Goal: Manage account settings

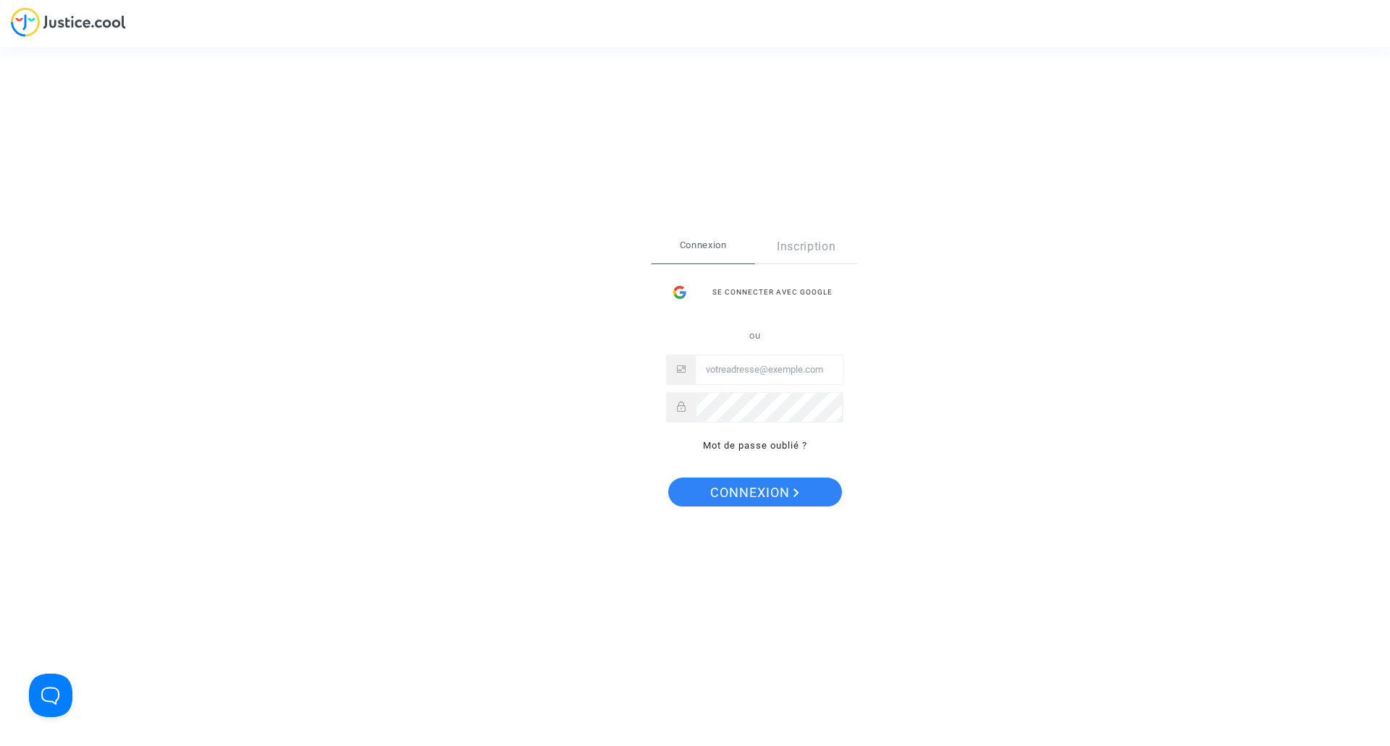
click at [728, 368] on input "Email" at bounding box center [769, 369] width 147 height 29
click at [679, 405] on icon at bounding box center [681, 407] width 9 height 10
click at [738, 484] on span "Connexion" at bounding box center [754, 493] width 89 height 30
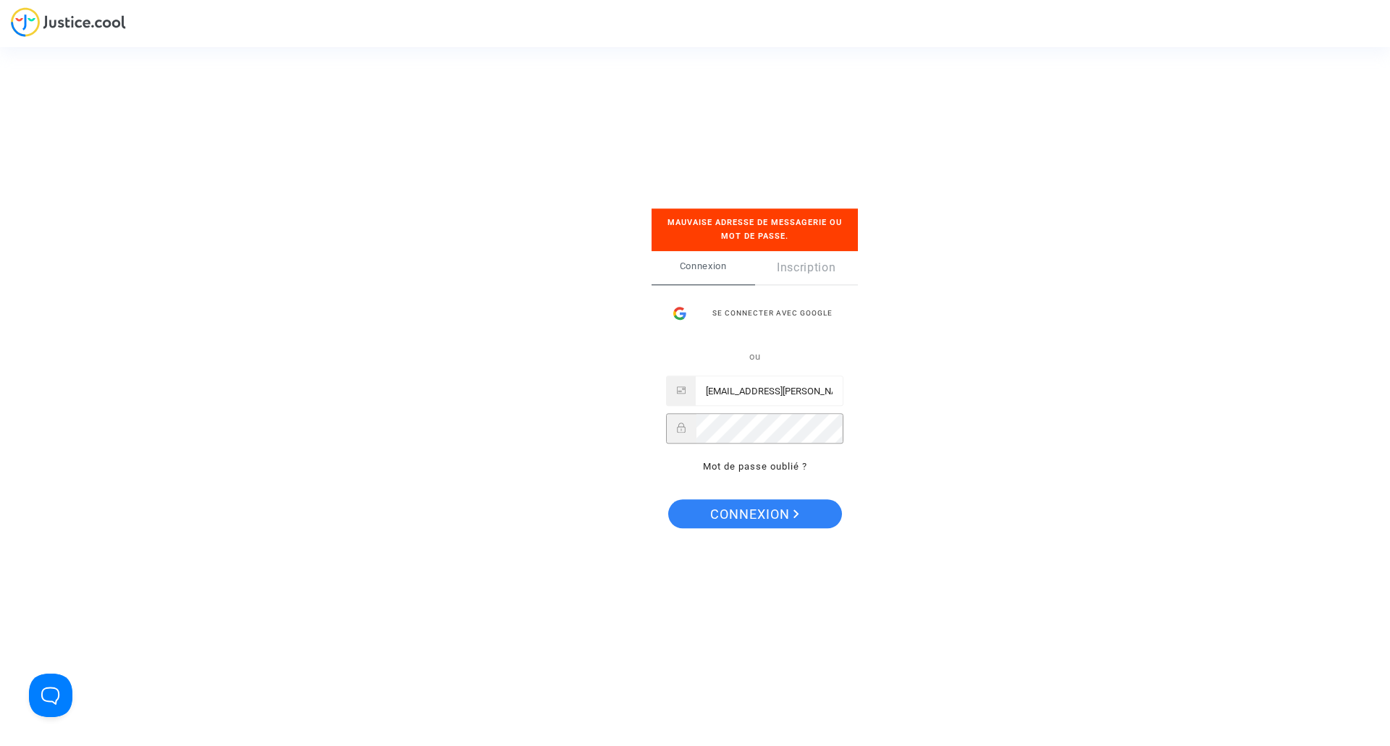
click at [636, 408] on div "Se connecter Mauvaise adresse de messagerie ou mot de passe. Connexion Inscript…" at bounding box center [695, 373] width 145 height 387
click at [830, 387] on input "[EMAIL_ADDRESS][PERSON_NAME][DOMAIN_NAME]" at bounding box center [769, 391] width 147 height 29
type input "[EMAIL_ADDRESS][PERSON_NAME][DOMAIN_NAME]"
click at [732, 510] on span "Connexion" at bounding box center [754, 514] width 89 height 30
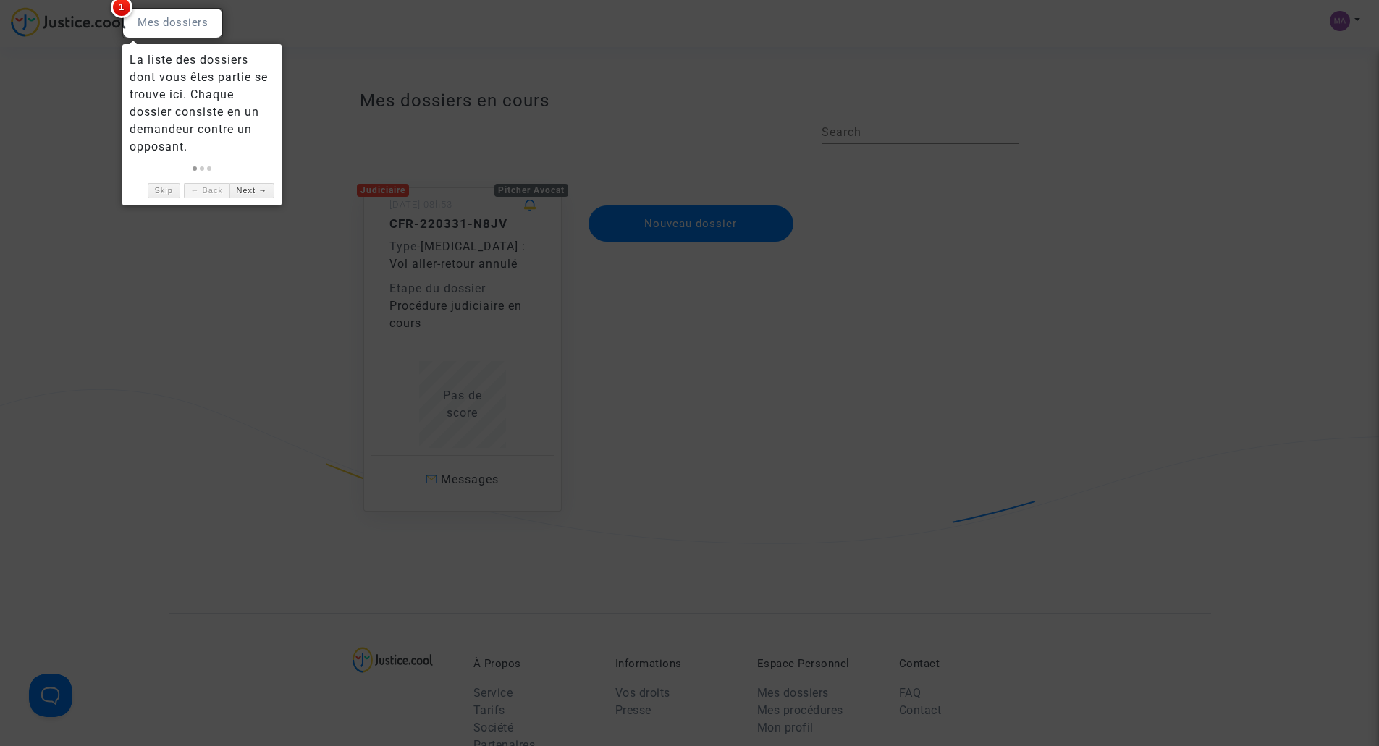
drag, startPoint x: 31, startPoint y: 67, endPoint x: 92, endPoint y: 80, distance: 62.2
click at [31, 67] on div at bounding box center [689, 373] width 1379 height 746
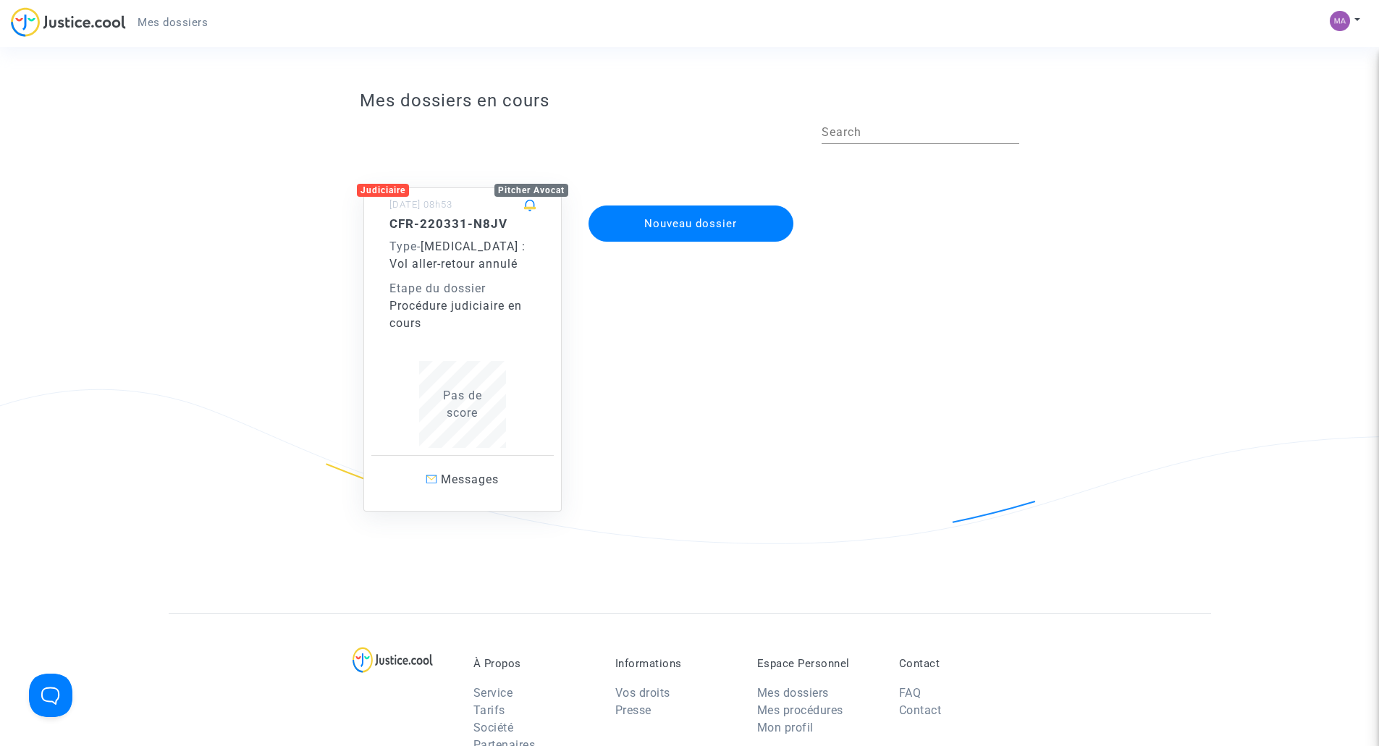
click at [484, 277] on div "CFR-220331-N8JV Type - [MEDICAL_DATA] : Vol aller-retour annulé Etape du dossie…" at bounding box center [462, 274] width 146 height 116
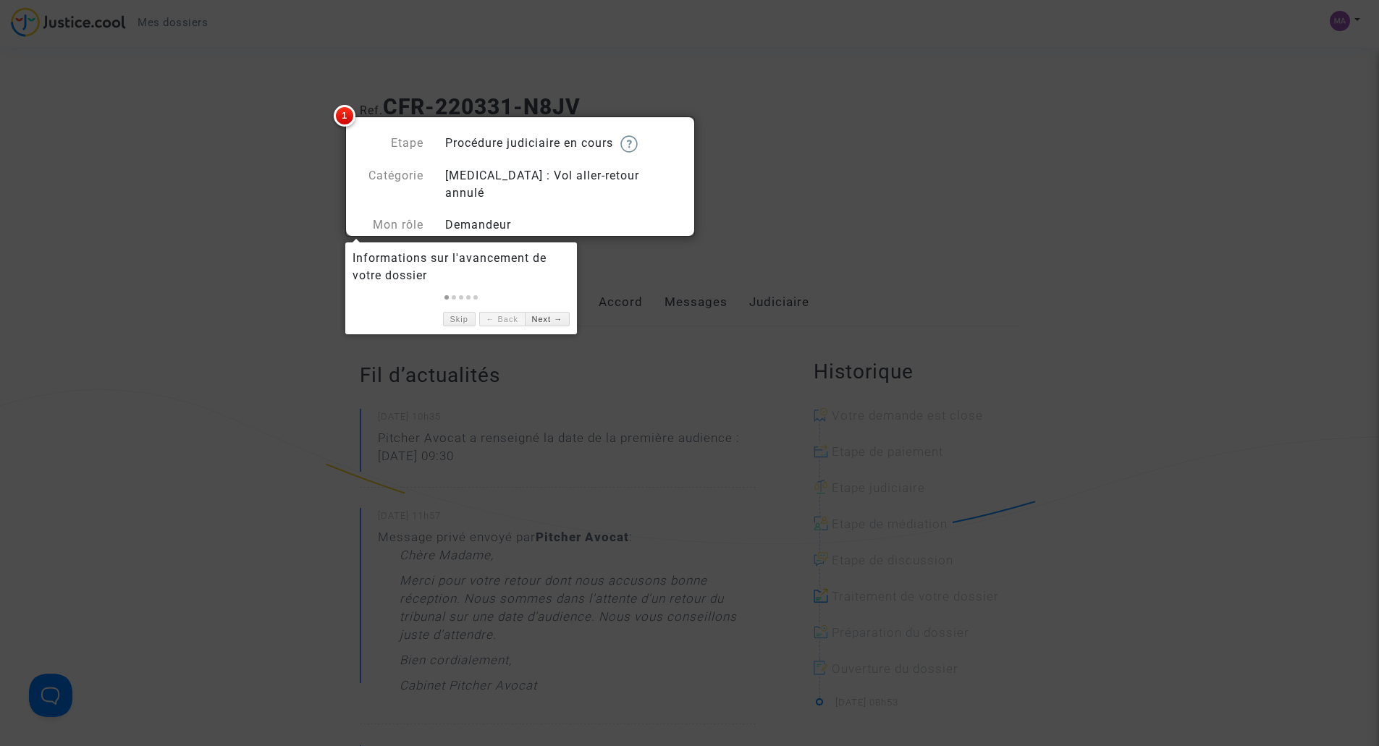
click at [487, 216] on div "Demandeur" at bounding box center [562, 224] width 256 height 17
click at [547, 180] on div "[MEDICAL_DATA] : Vol aller-retour annulé" at bounding box center [562, 184] width 256 height 35
click at [636, 141] on img at bounding box center [628, 143] width 17 height 17
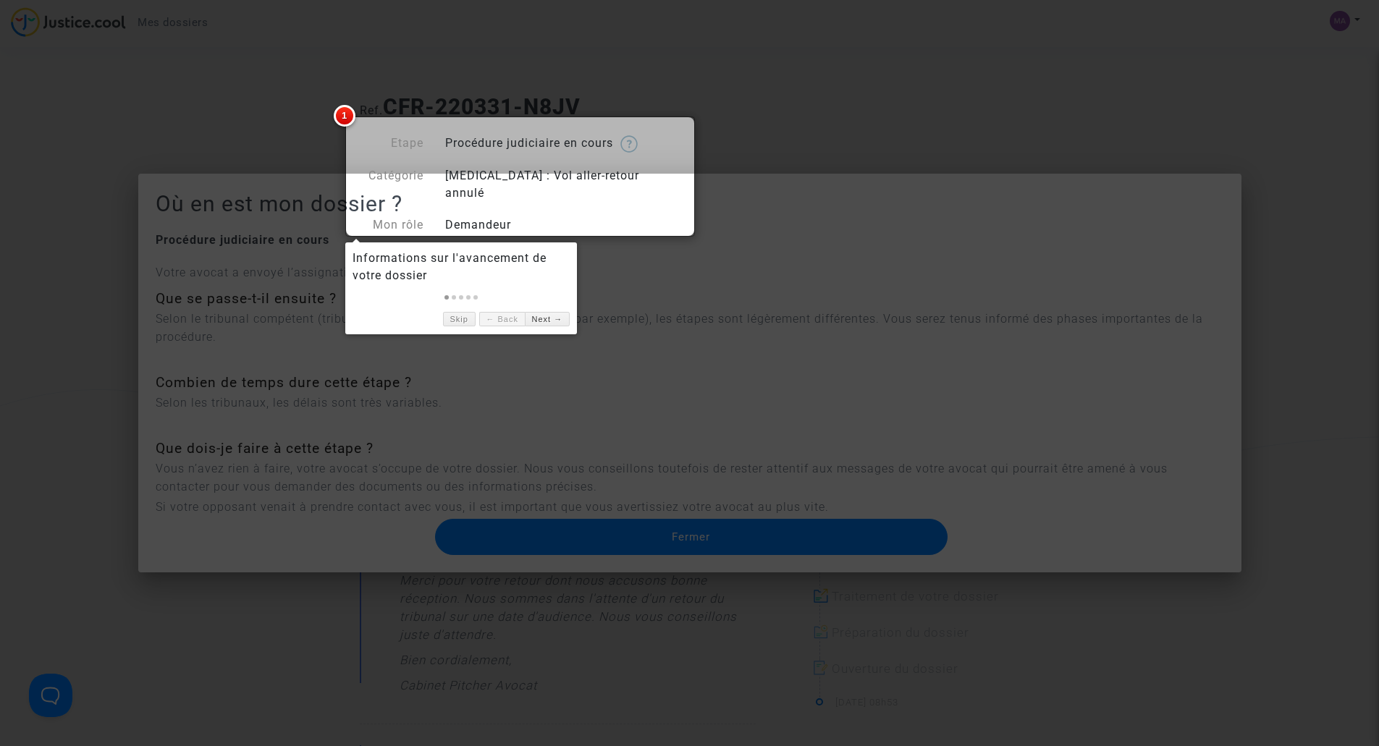
click at [693, 381] on div at bounding box center [689, 373] width 1379 height 746
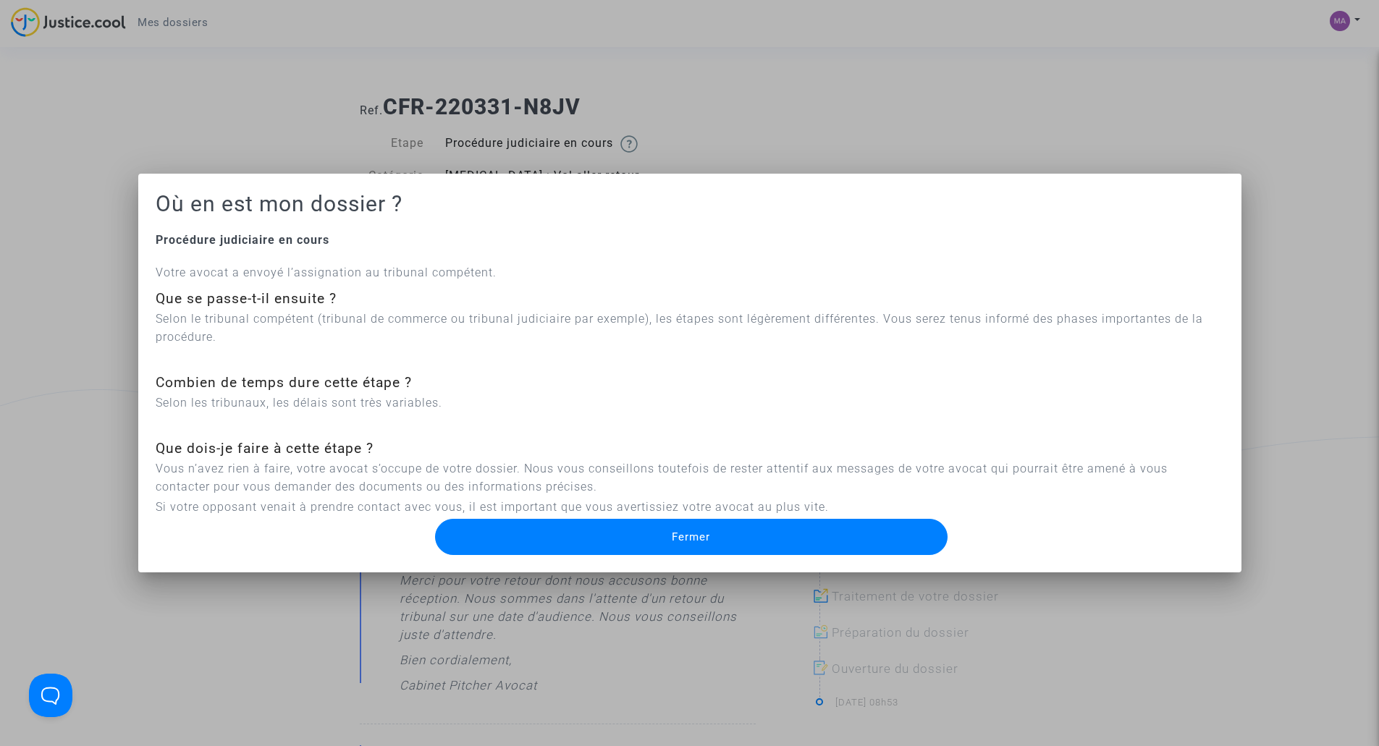
click at [756, 544] on button "Fermer" at bounding box center [691, 537] width 513 height 36
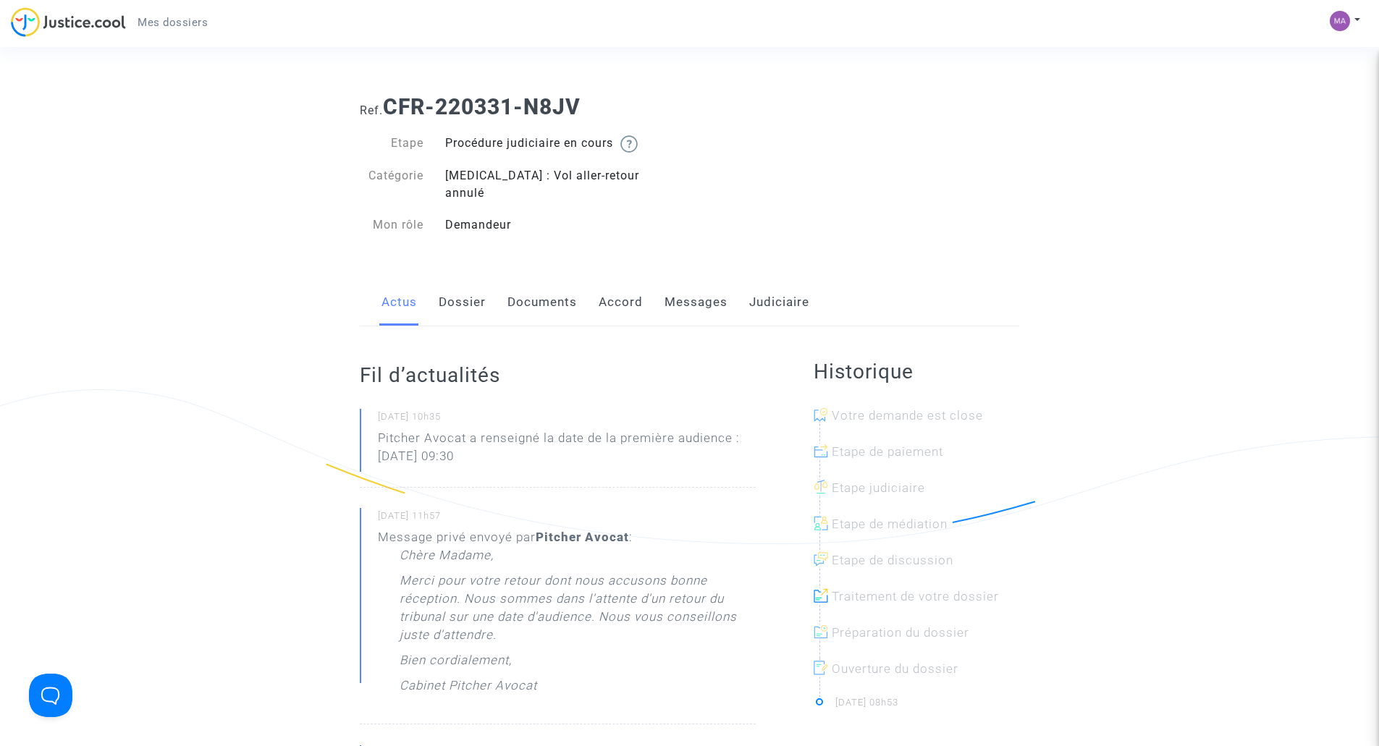
click at [456, 282] on link "Dossier" at bounding box center [462, 303] width 47 height 48
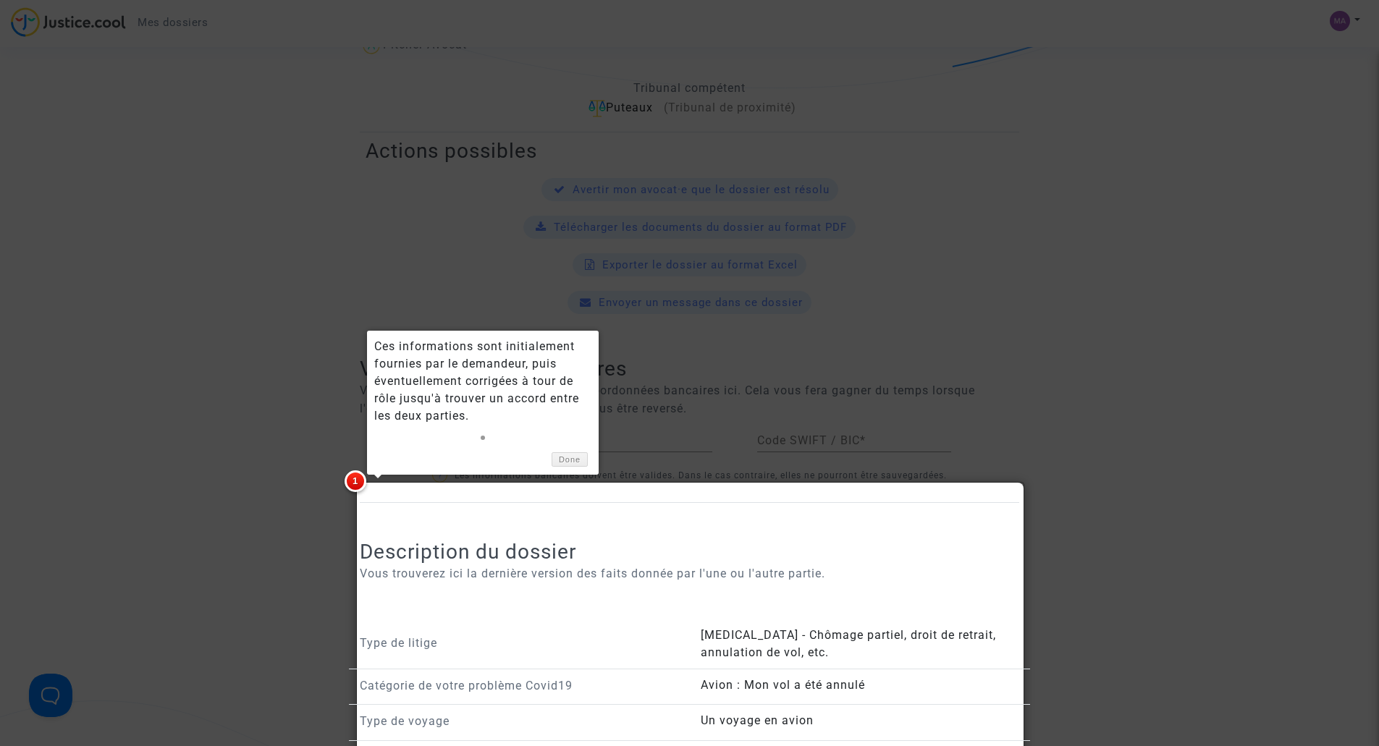
scroll to position [290, 0]
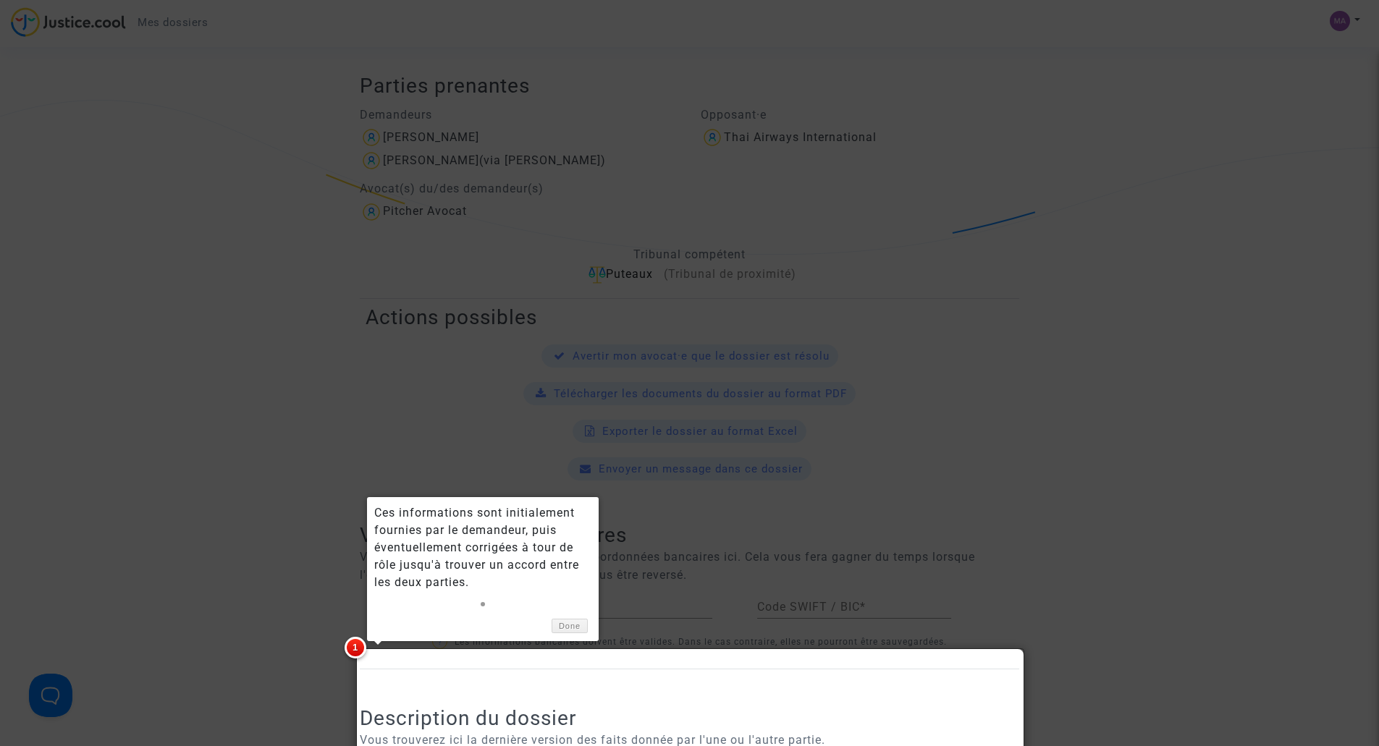
click at [1116, 376] on div at bounding box center [689, 373] width 1379 height 746
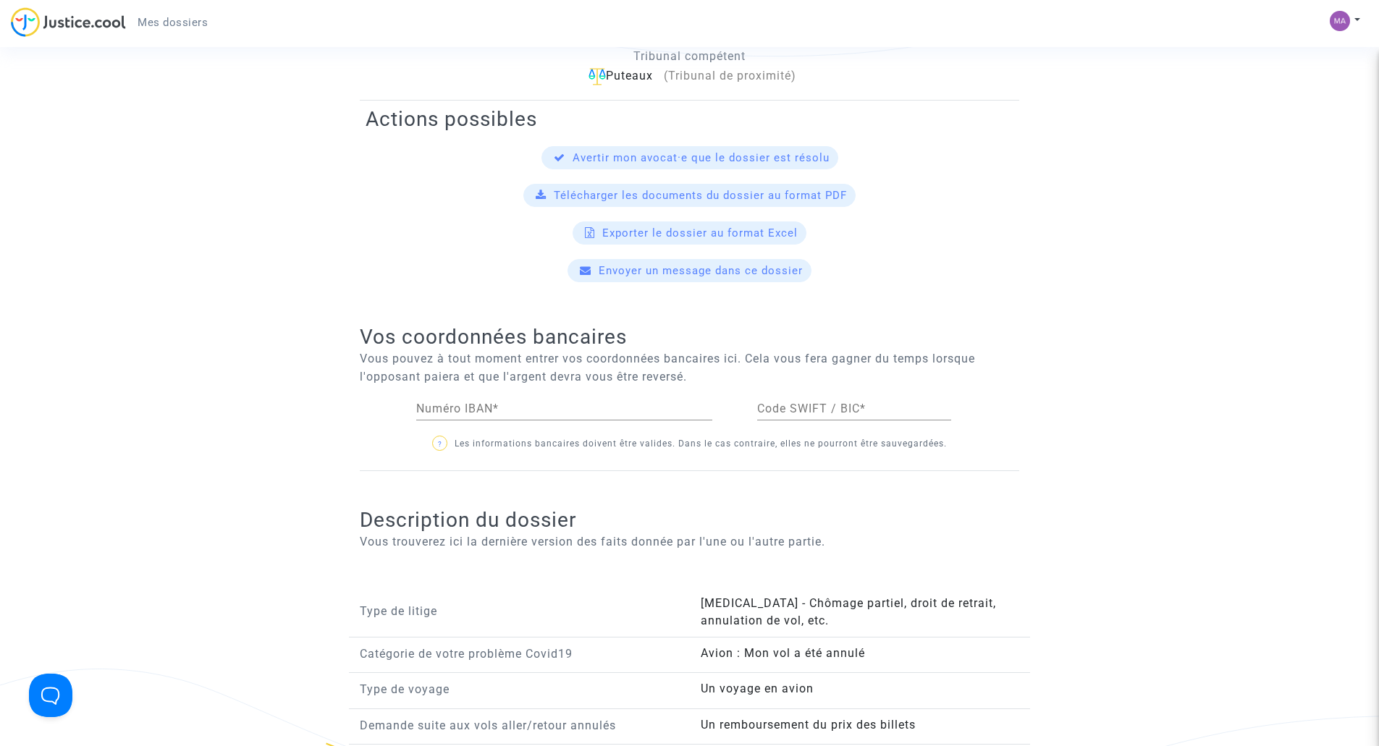
scroll to position [507, 0]
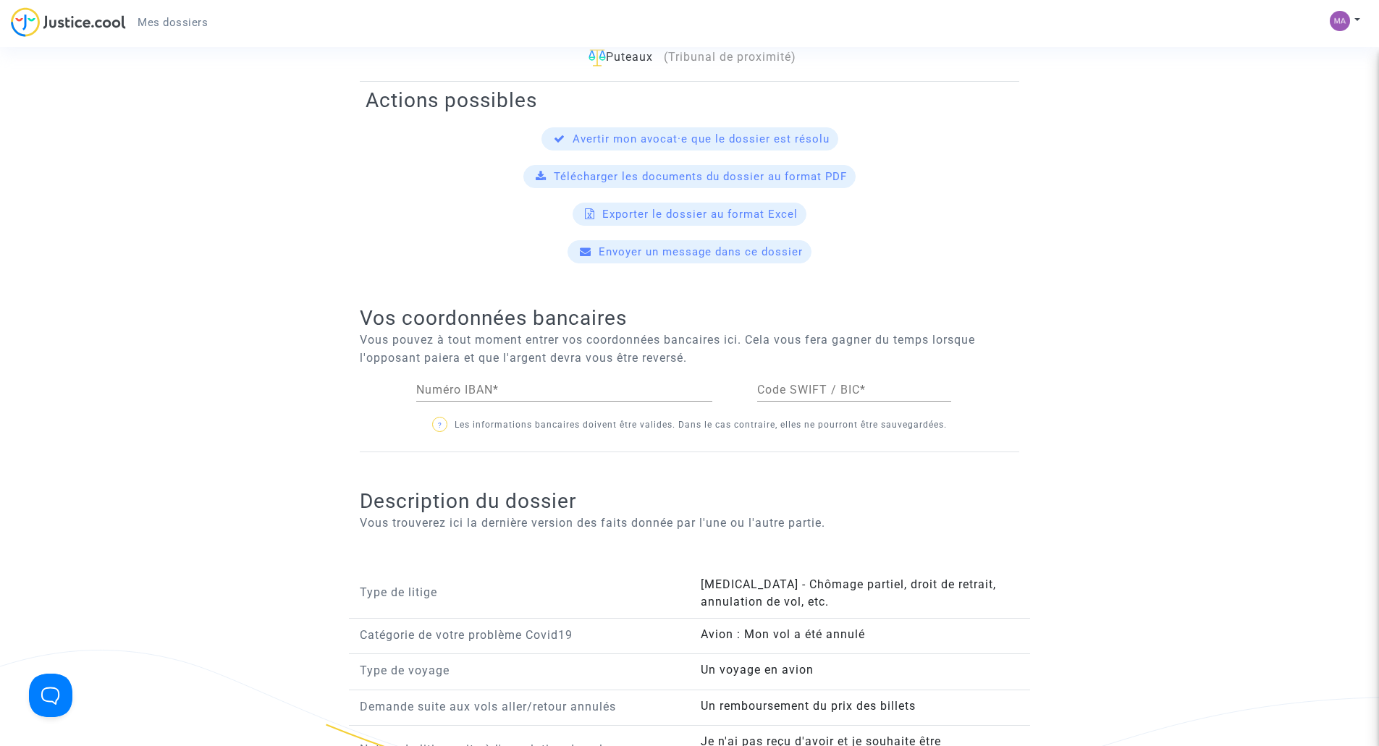
click at [544, 369] on div "Numéro IBAN *" at bounding box center [564, 385] width 296 height 33
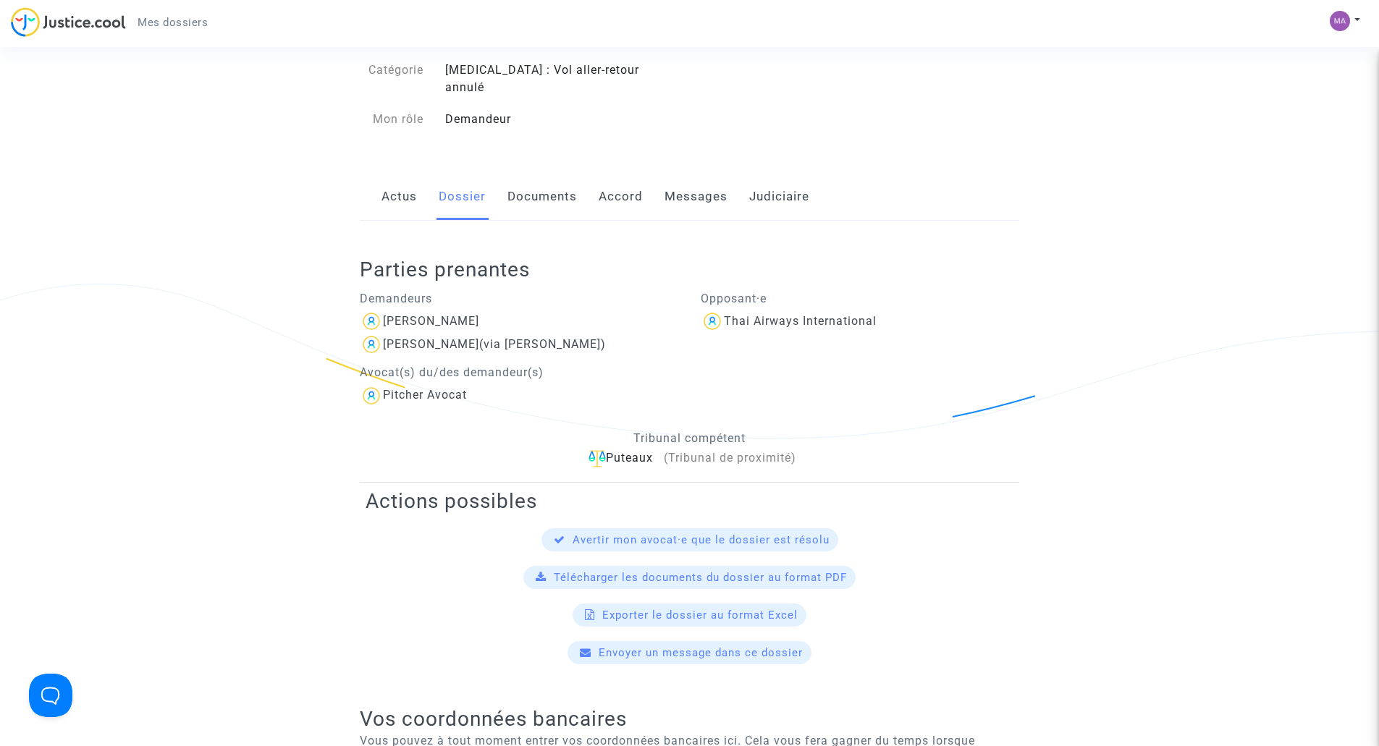
scroll to position [0, 0]
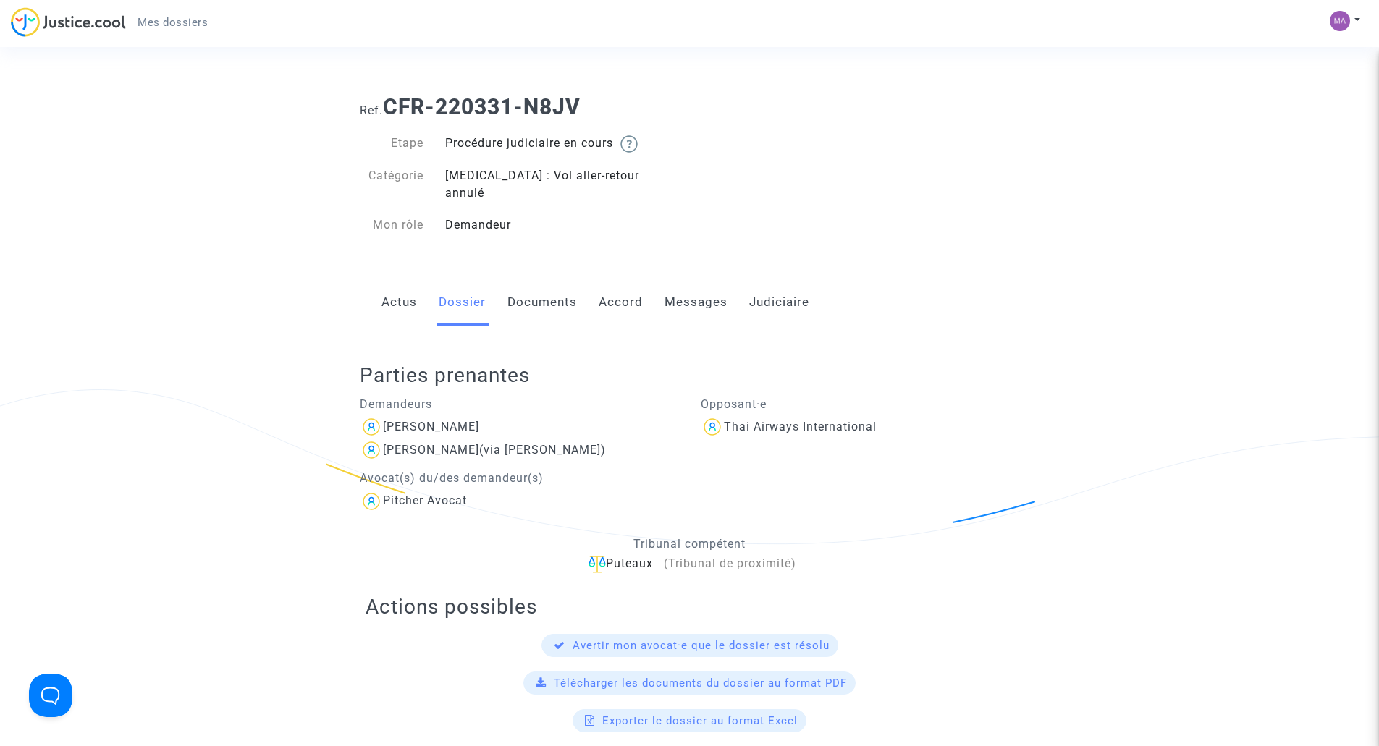
click at [403, 282] on link "Actus" at bounding box center [398, 303] width 35 height 48
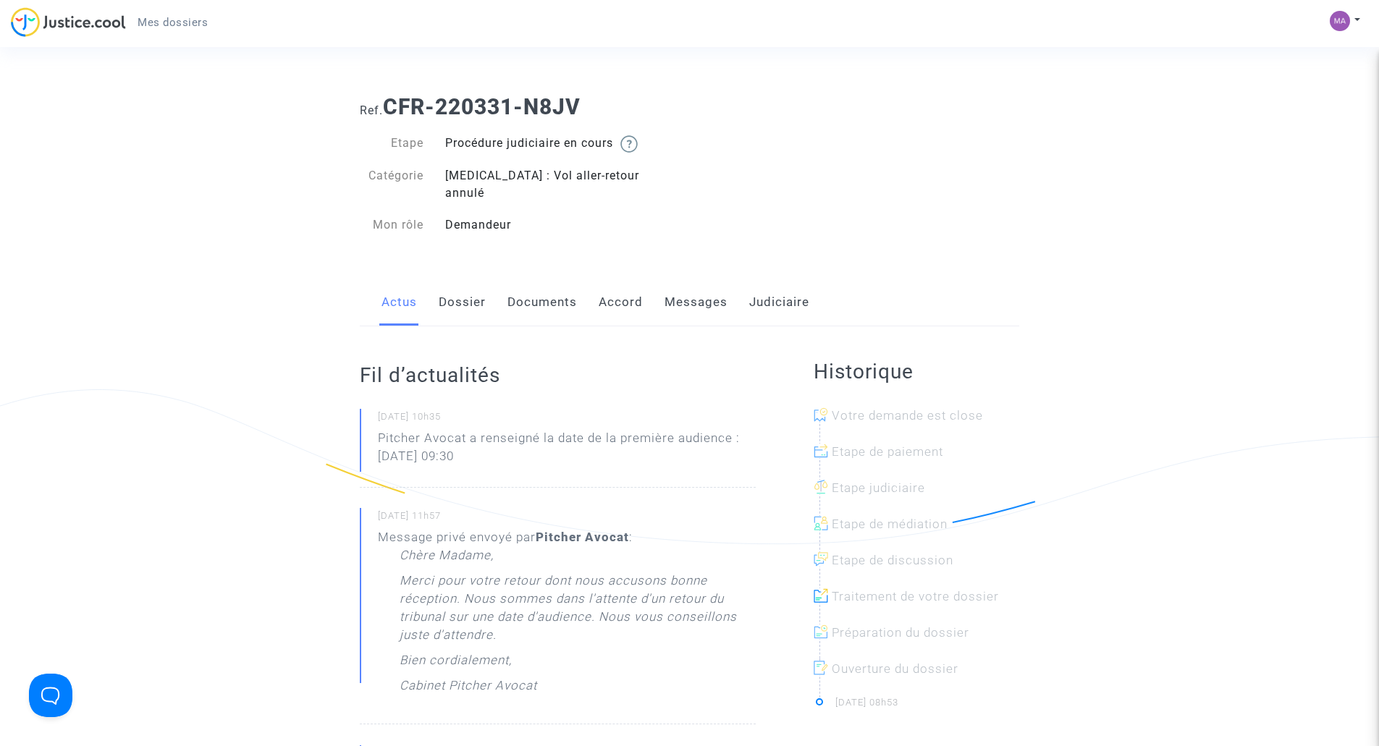
click at [622, 287] on link "Accord" at bounding box center [621, 303] width 44 height 48
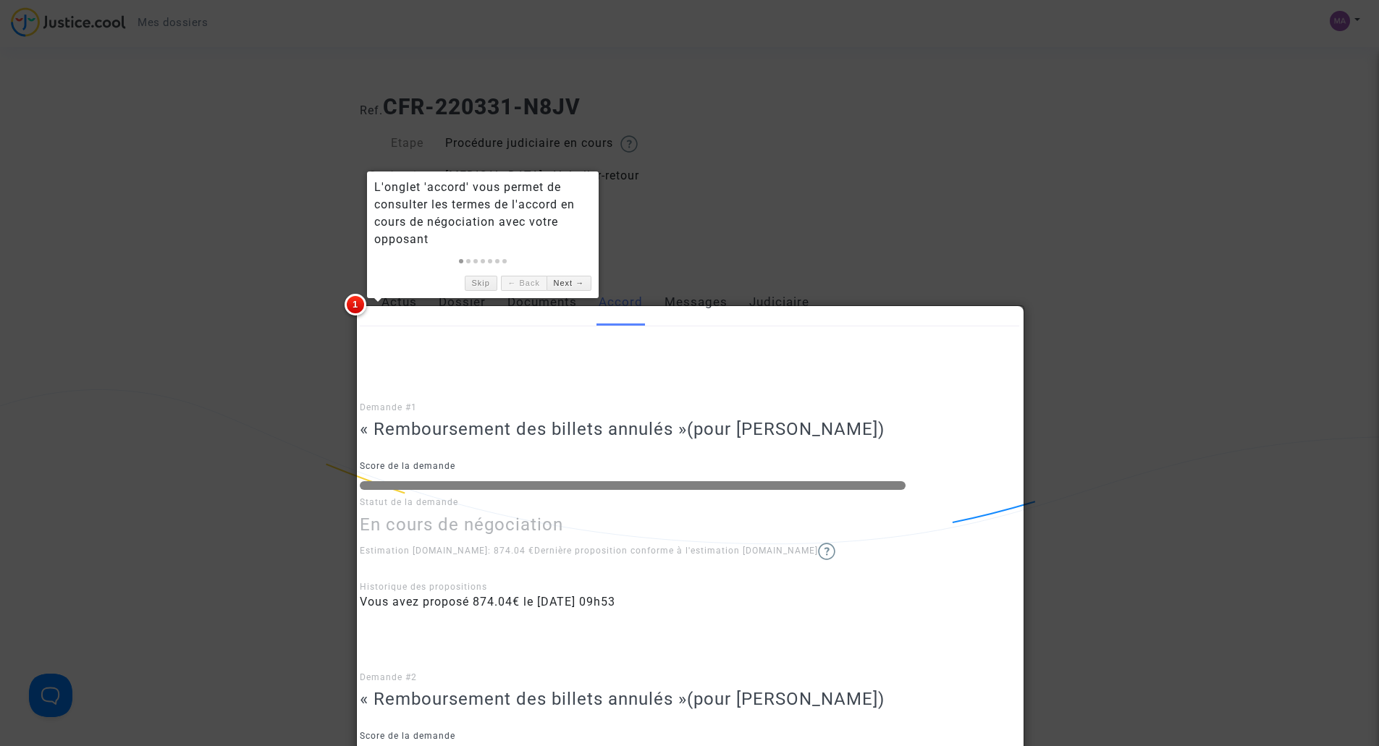
click at [864, 222] on div at bounding box center [689, 373] width 1379 height 746
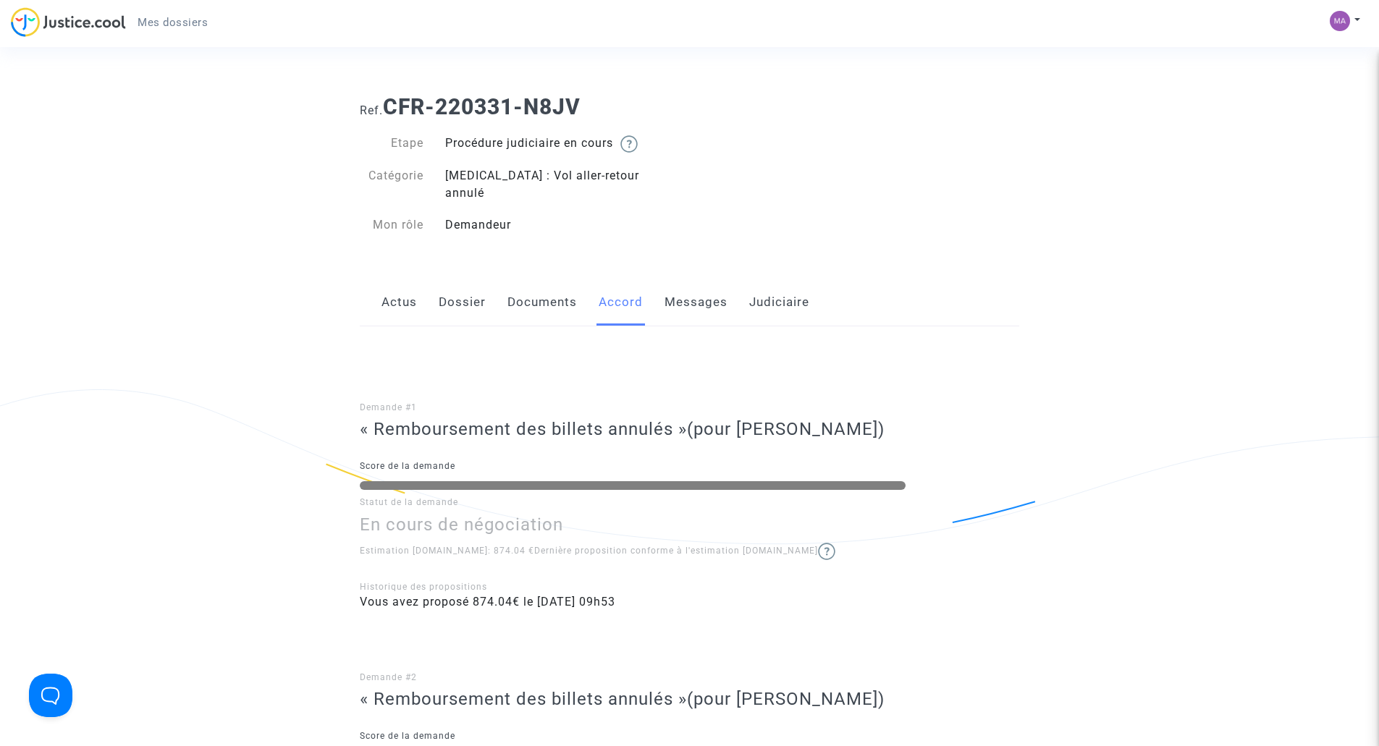
click at [684, 282] on link "Messages" at bounding box center [696, 303] width 63 height 48
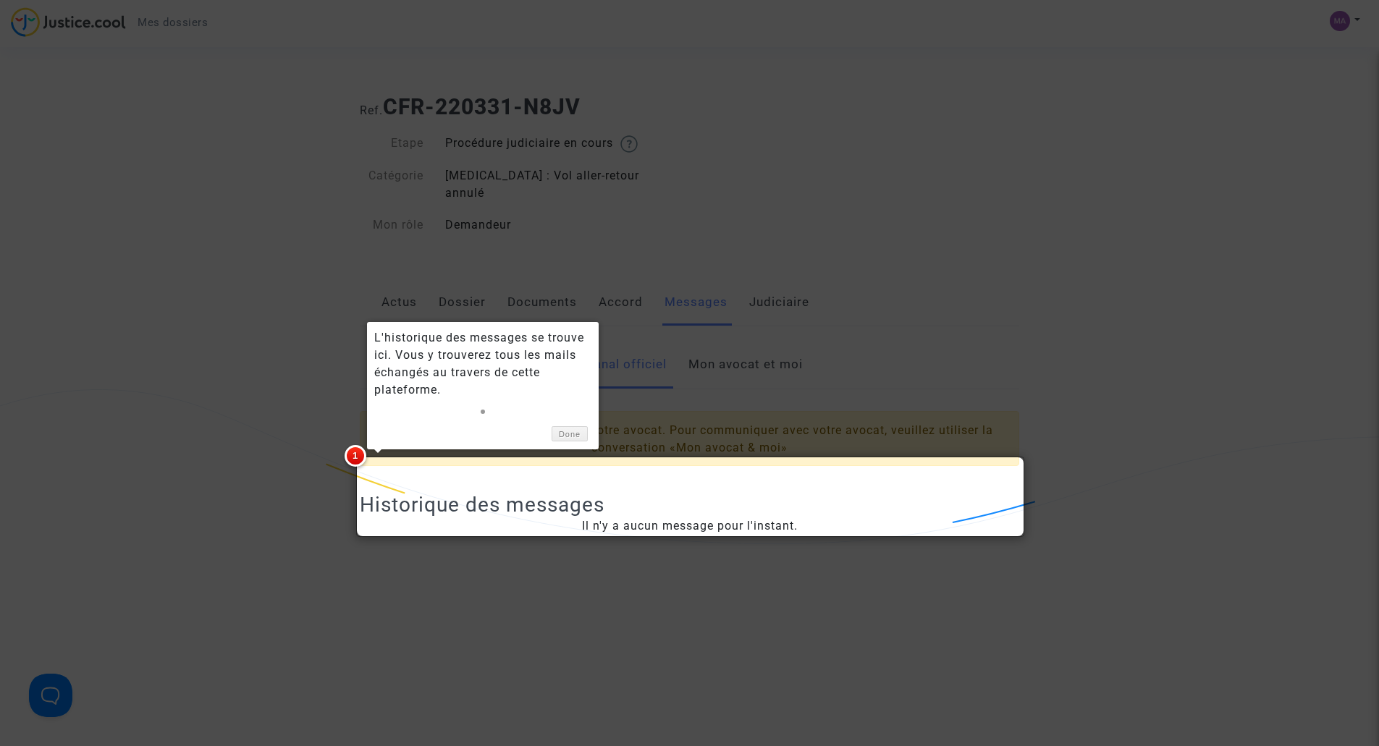
click at [277, 230] on div at bounding box center [689, 373] width 1379 height 746
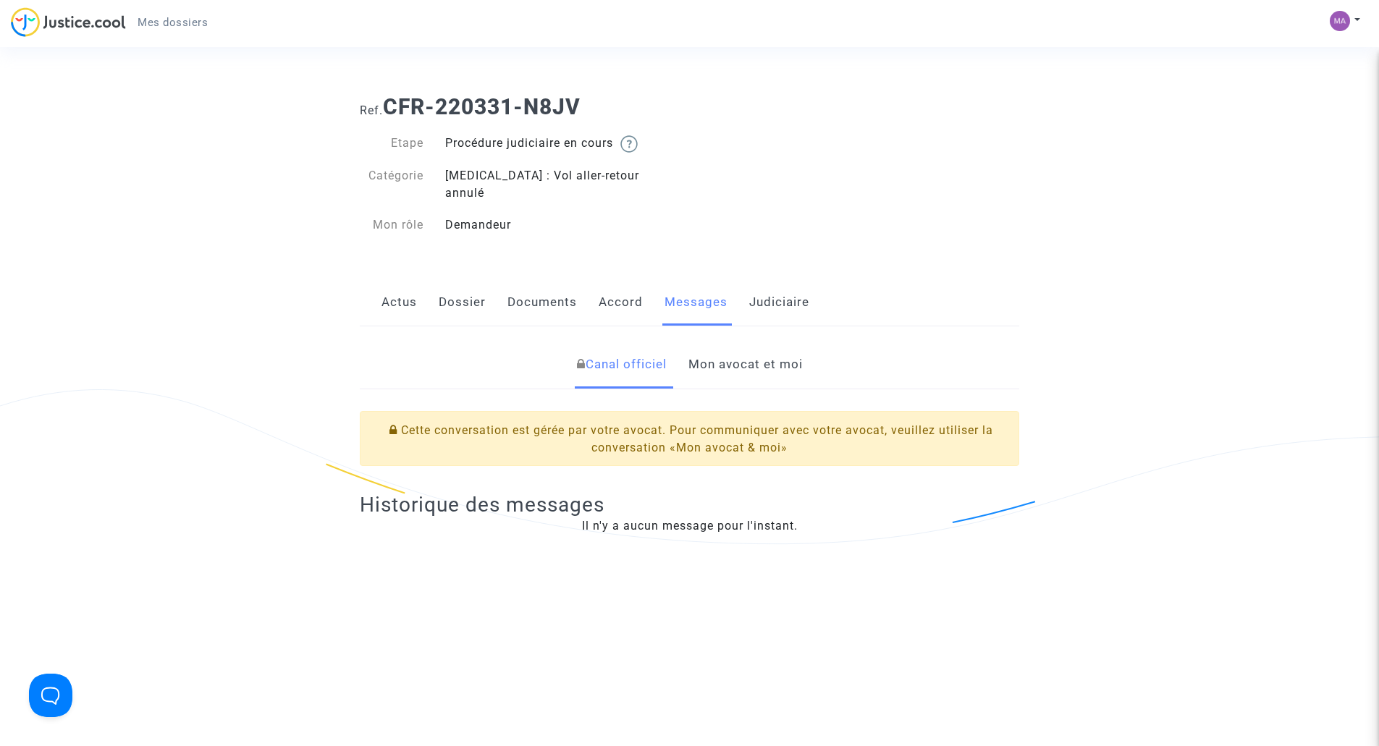
click at [741, 348] on link "Mon avocat et moi" at bounding box center [745, 365] width 114 height 48
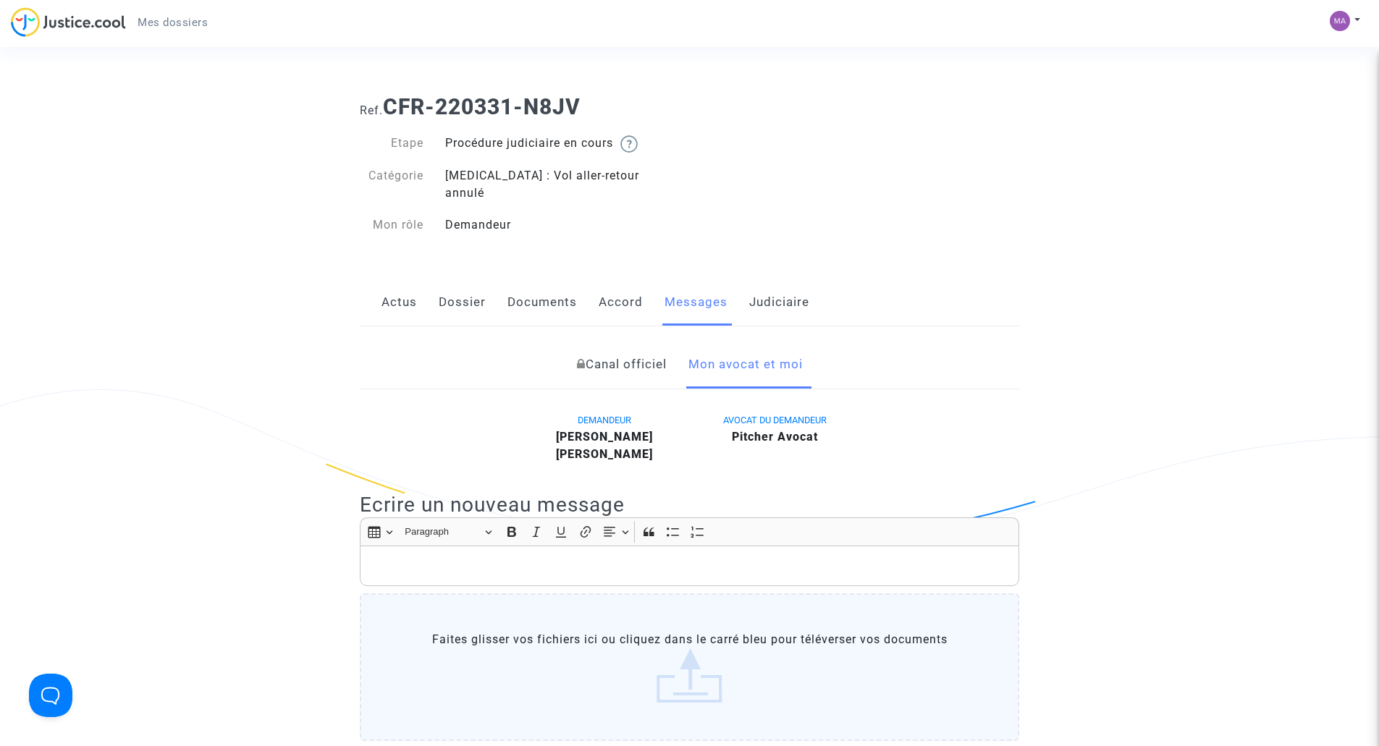
click at [406, 281] on link "Actus" at bounding box center [398, 303] width 35 height 48
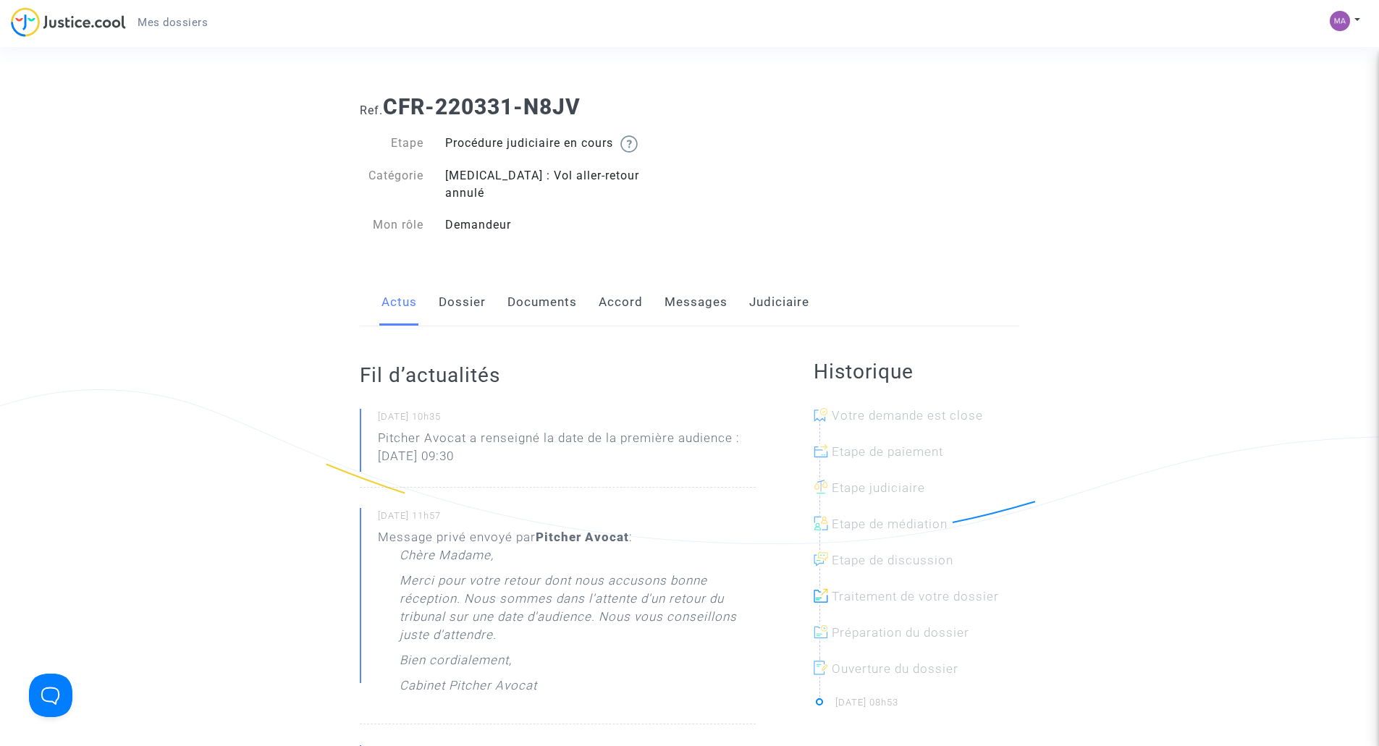
click at [774, 287] on link "Judiciaire" at bounding box center [779, 303] width 60 height 48
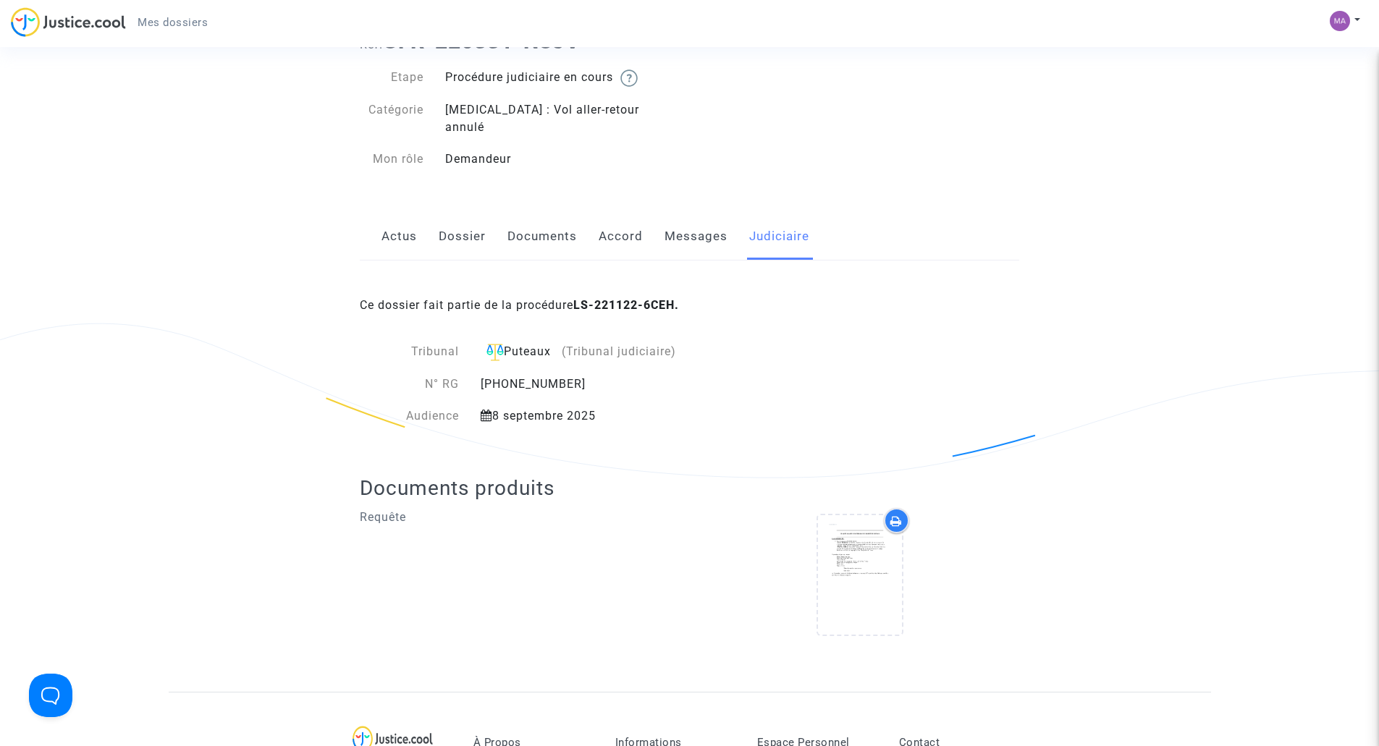
scroll to position [217, 0]
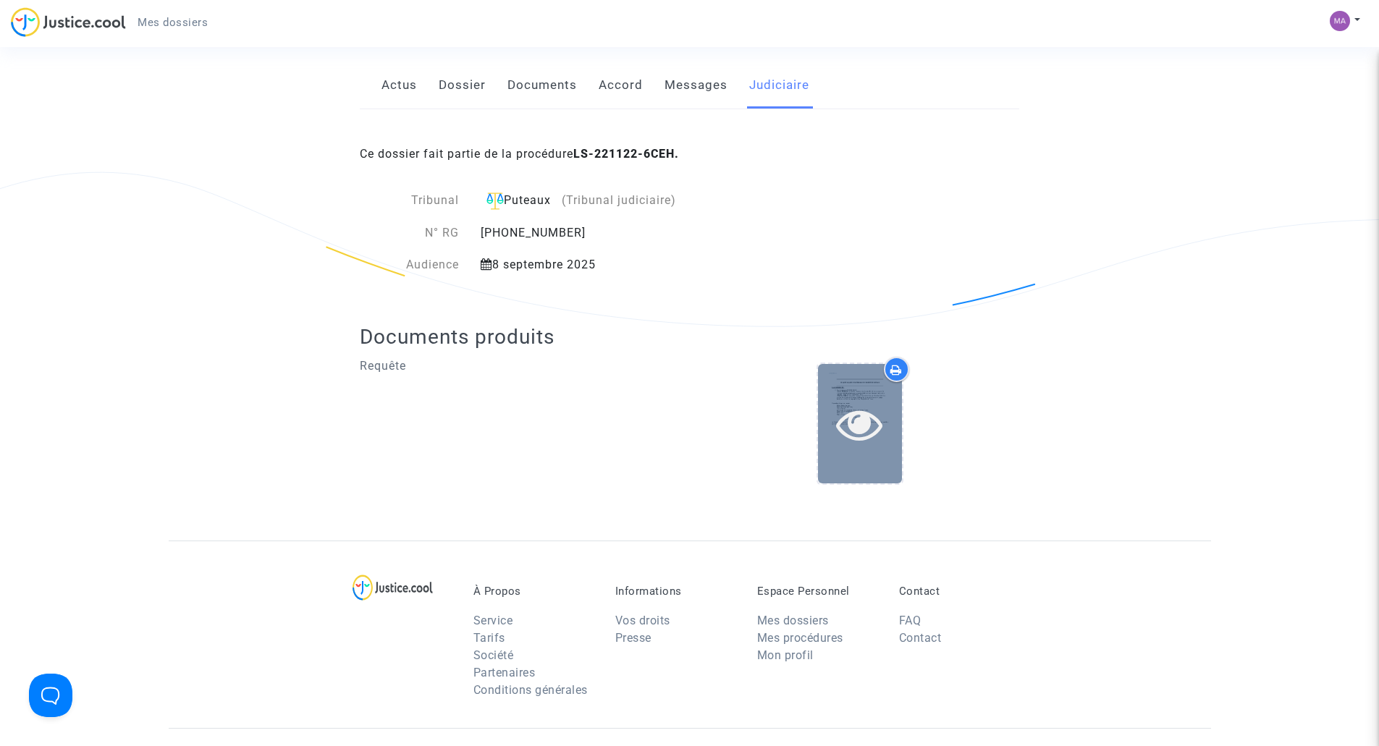
click at [877, 381] on div at bounding box center [860, 423] width 84 height 119
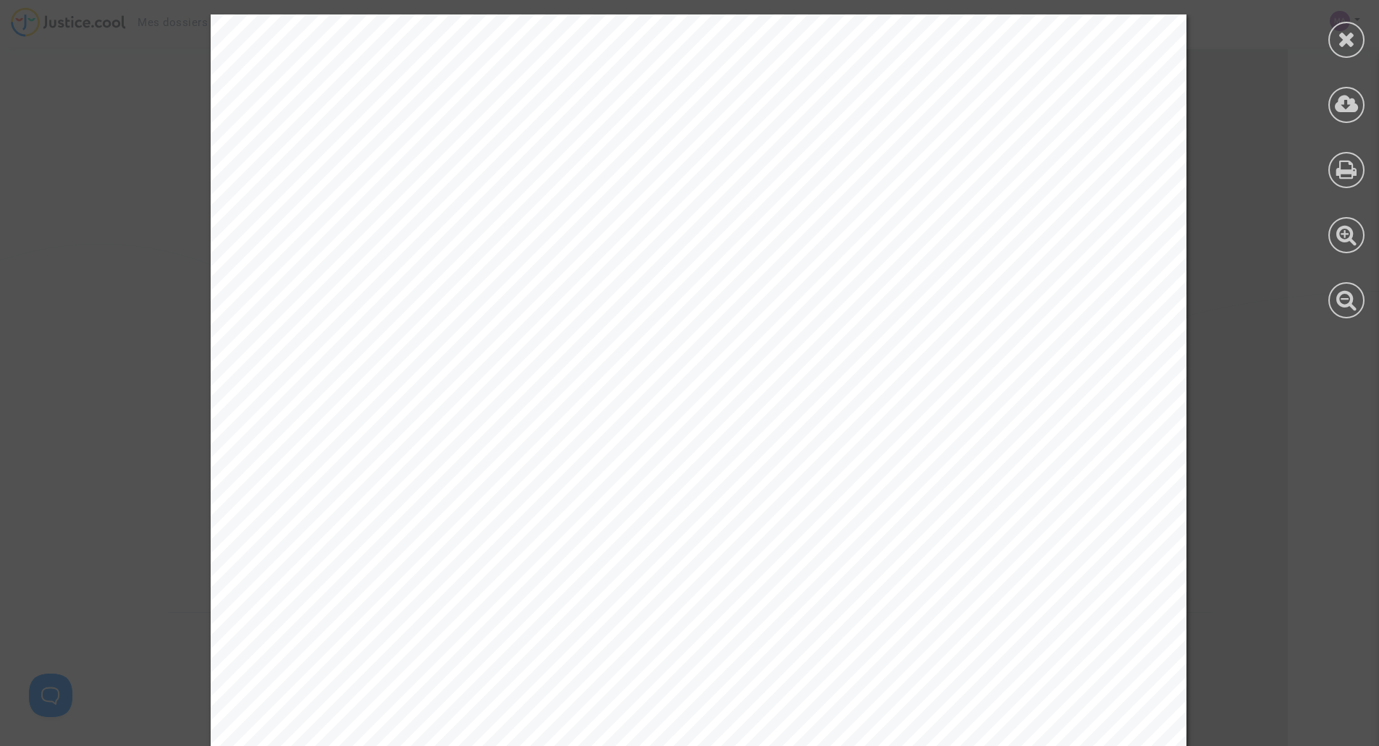
scroll to position [0, 0]
click at [1346, 36] on icon at bounding box center [1347, 39] width 18 height 22
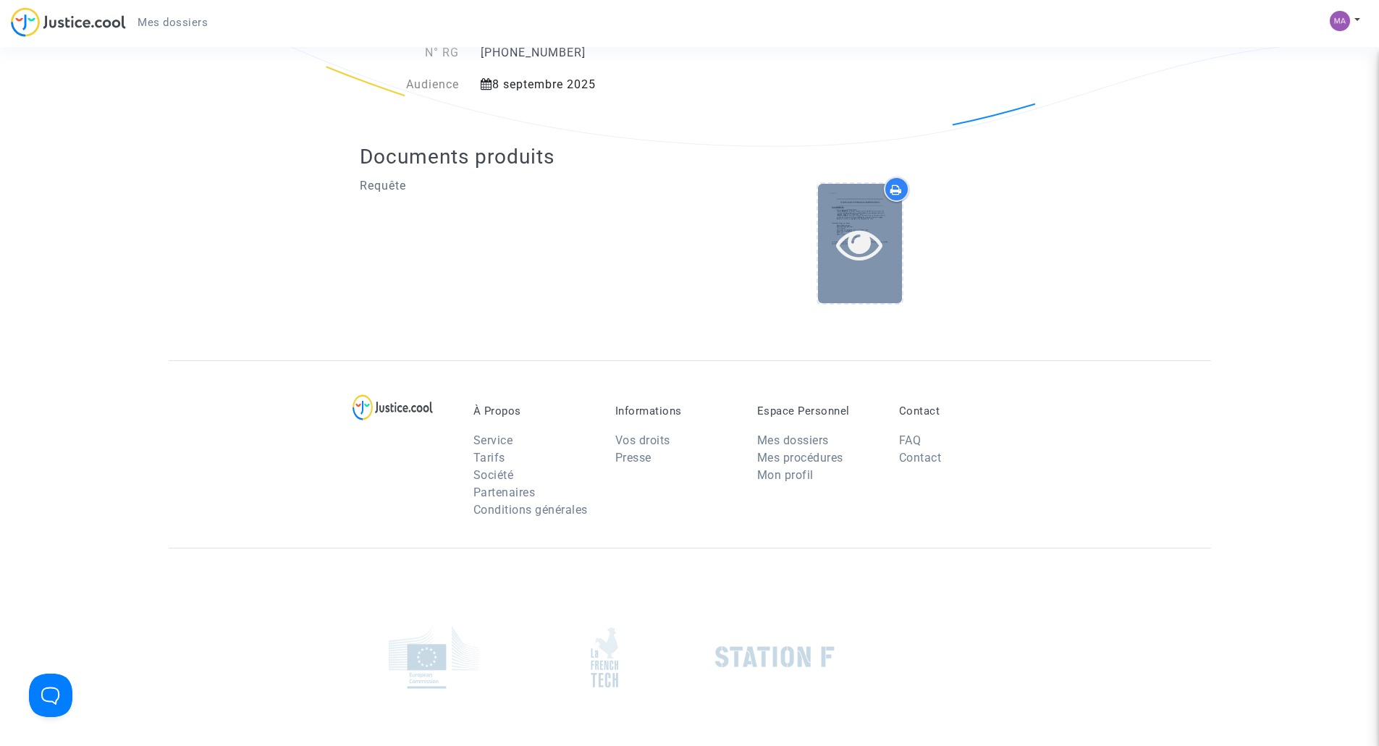
scroll to position [243, 0]
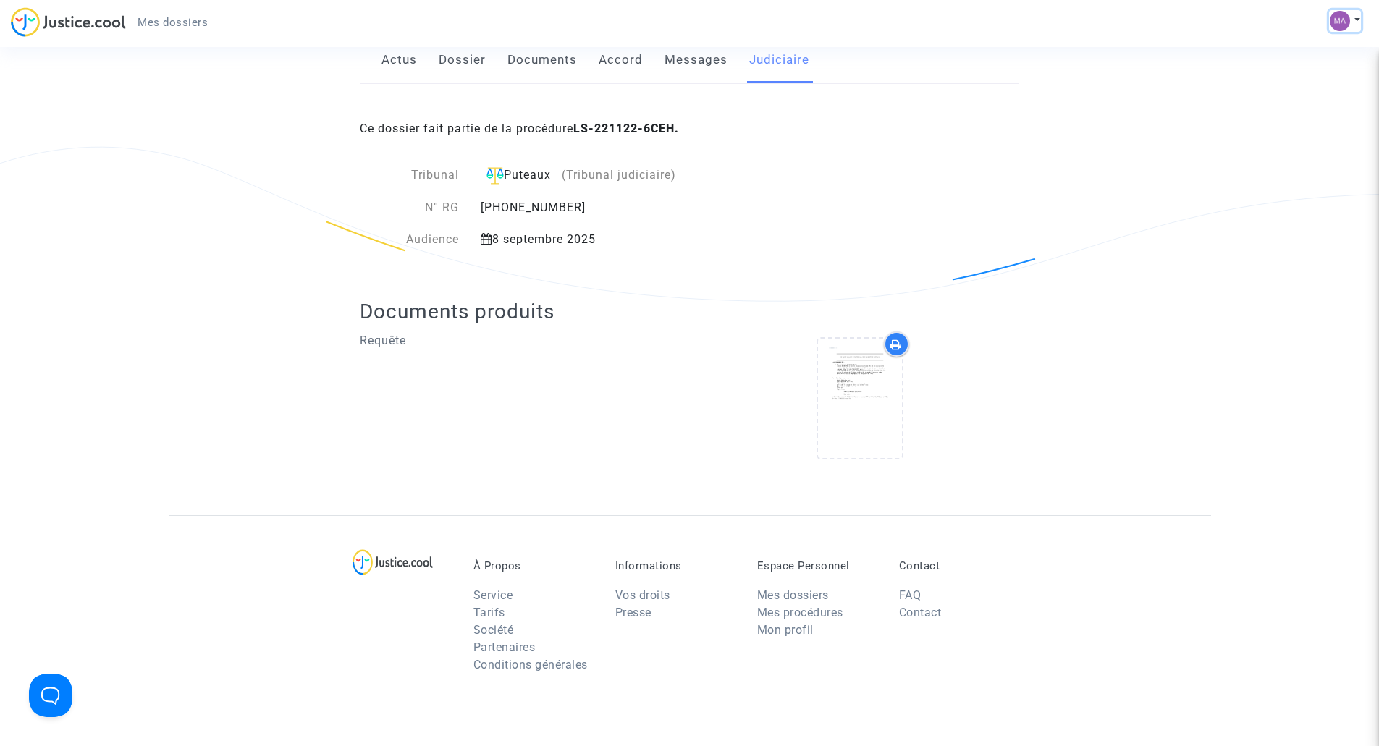
click at [1338, 17] on img at bounding box center [1340, 21] width 20 height 20
click at [1299, 51] on link "Mon profil" at bounding box center [1303, 51] width 114 height 23
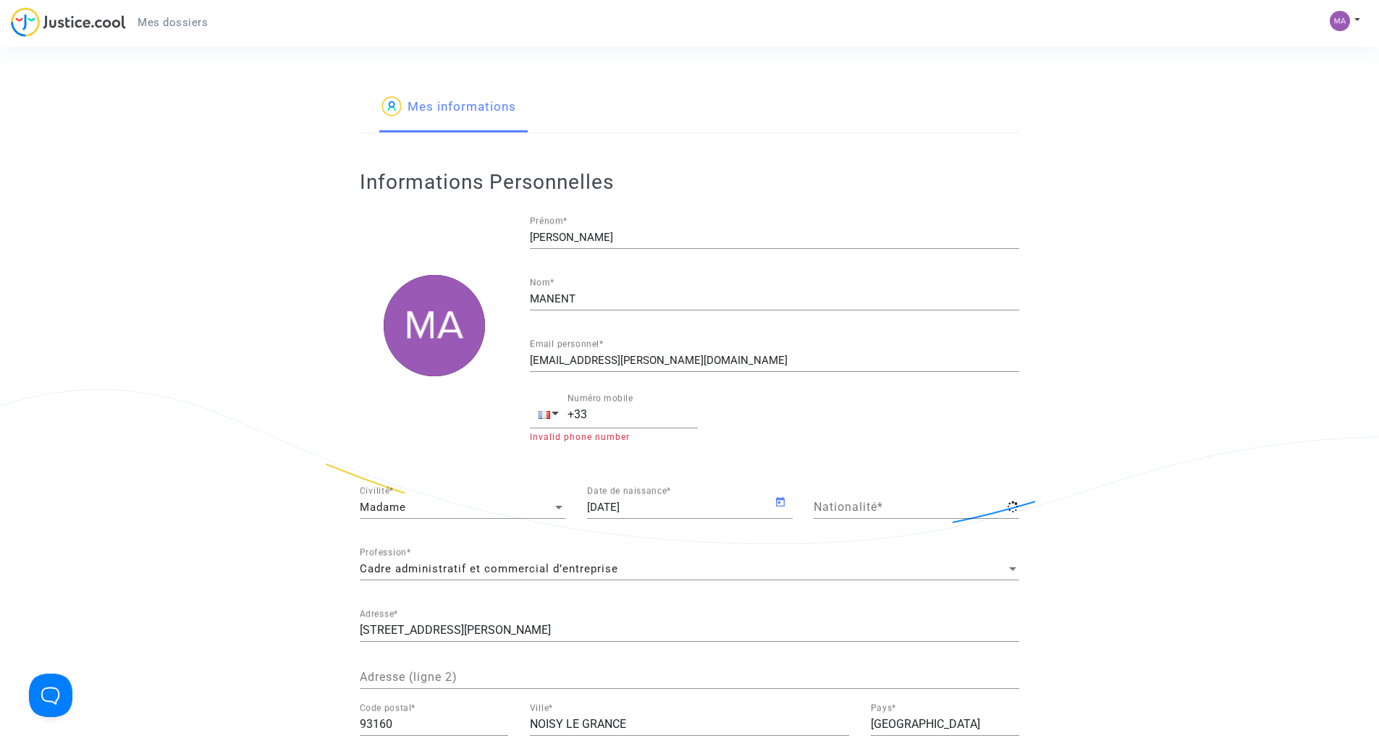
type input "française"
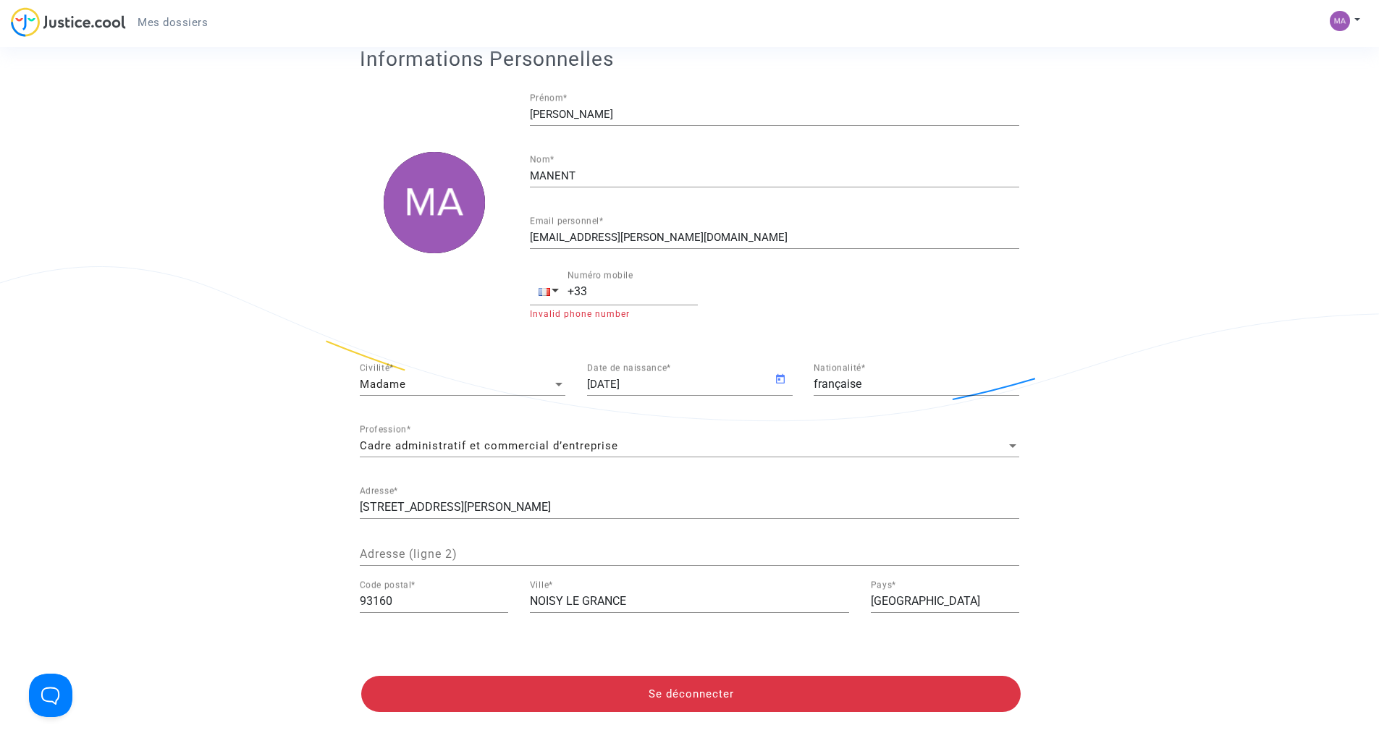
scroll to position [145, 0]
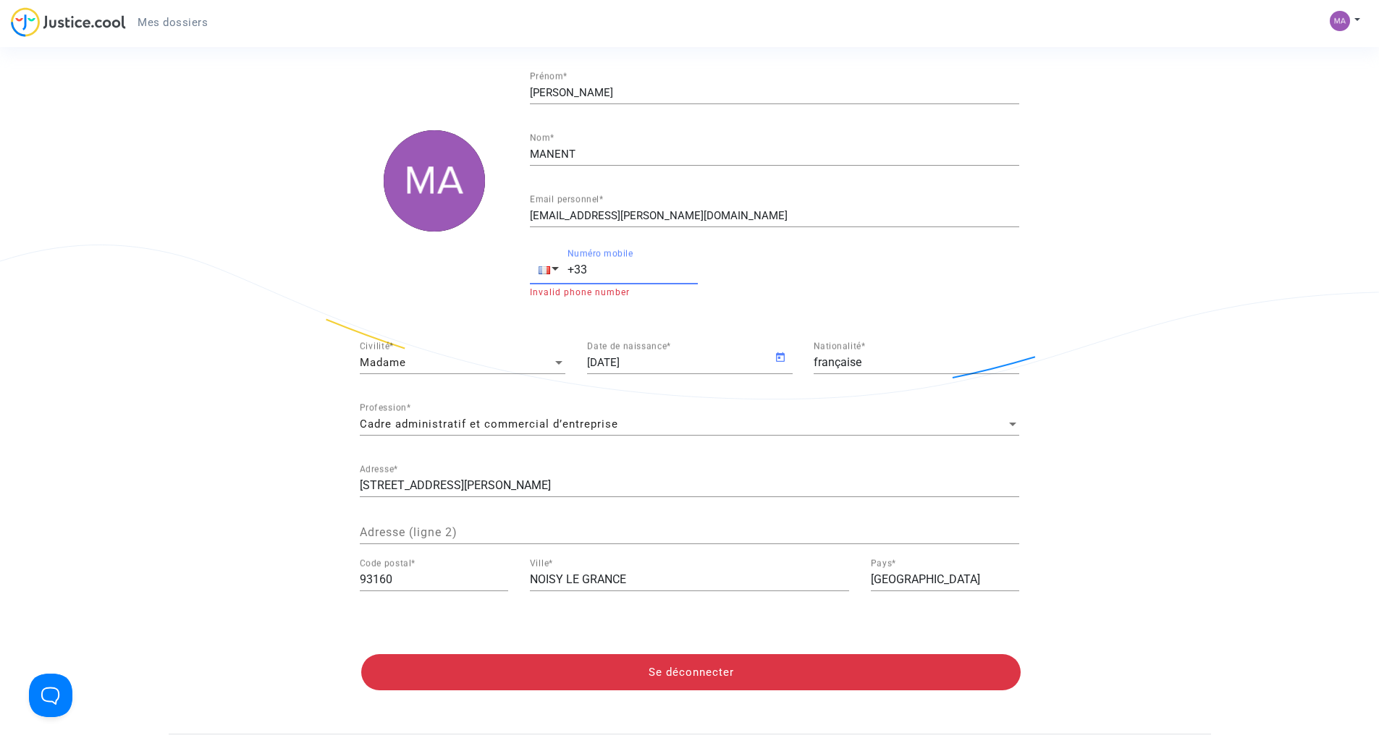
click at [655, 269] on input "+33" at bounding box center [633, 269] width 130 height 13
type input "[PHONE_NUMBER]"
click at [602, 469] on div "[STREET_ADDRESS][PERSON_NAME] Adresse *" at bounding box center [689, 481] width 659 height 33
drag, startPoint x: 542, startPoint y: 483, endPoint x: 315, endPoint y: 462, distance: 228.3
click at [329, 466] on app-profile "Mes informations Informations Personnelles [PERSON_NAME] * MANENT Nom * [EMAIL_…" at bounding box center [690, 336] width 1042 height 796
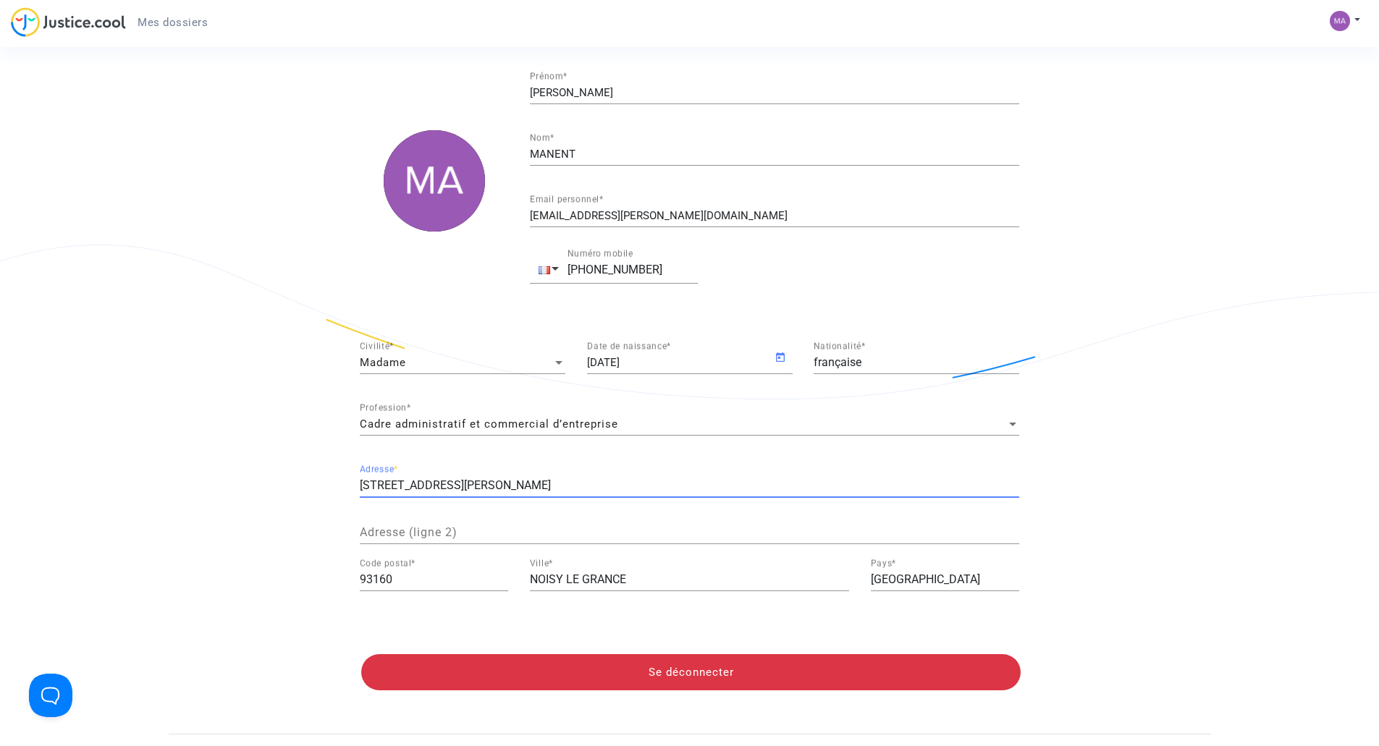
click at [473, 481] on input "[STREET_ADDRESS][PERSON_NAME]" at bounding box center [689, 485] width 659 height 13
type input "[STREET_ADDRESS][PERSON_NAME]"
click at [478, 570] on div "93160 Code postal *" at bounding box center [434, 575] width 148 height 33
drag, startPoint x: 445, startPoint y: 578, endPoint x: 290, endPoint y: 561, distance: 156.6
click at [292, 563] on app-profile "Mes informations Informations Personnelles [PERSON_NAME] * MANENT Nom * [EMAIL_…" at bounding box center [690, 336] width 1042 height 796
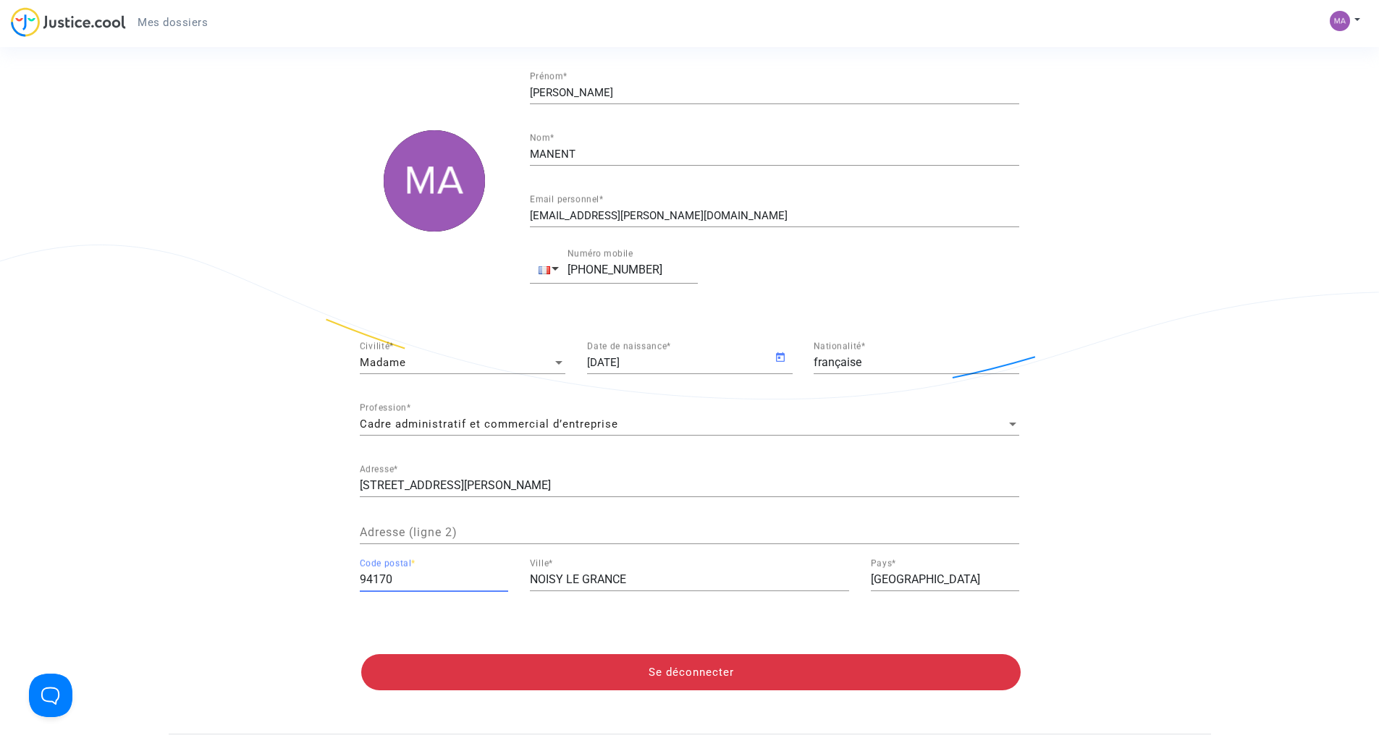
type input "94170"
drag, startPoint x: 646, startPoint y: 588, endPoint x: 513, endPoint y: 573, distance: 134.8
click at [513, 573] on div "94170 Code postal * NOISY LE GRANCE Ville * [GEOGRAPHIC_DATA] Pays *" at bounding box center [689, 583] width 681 height 48
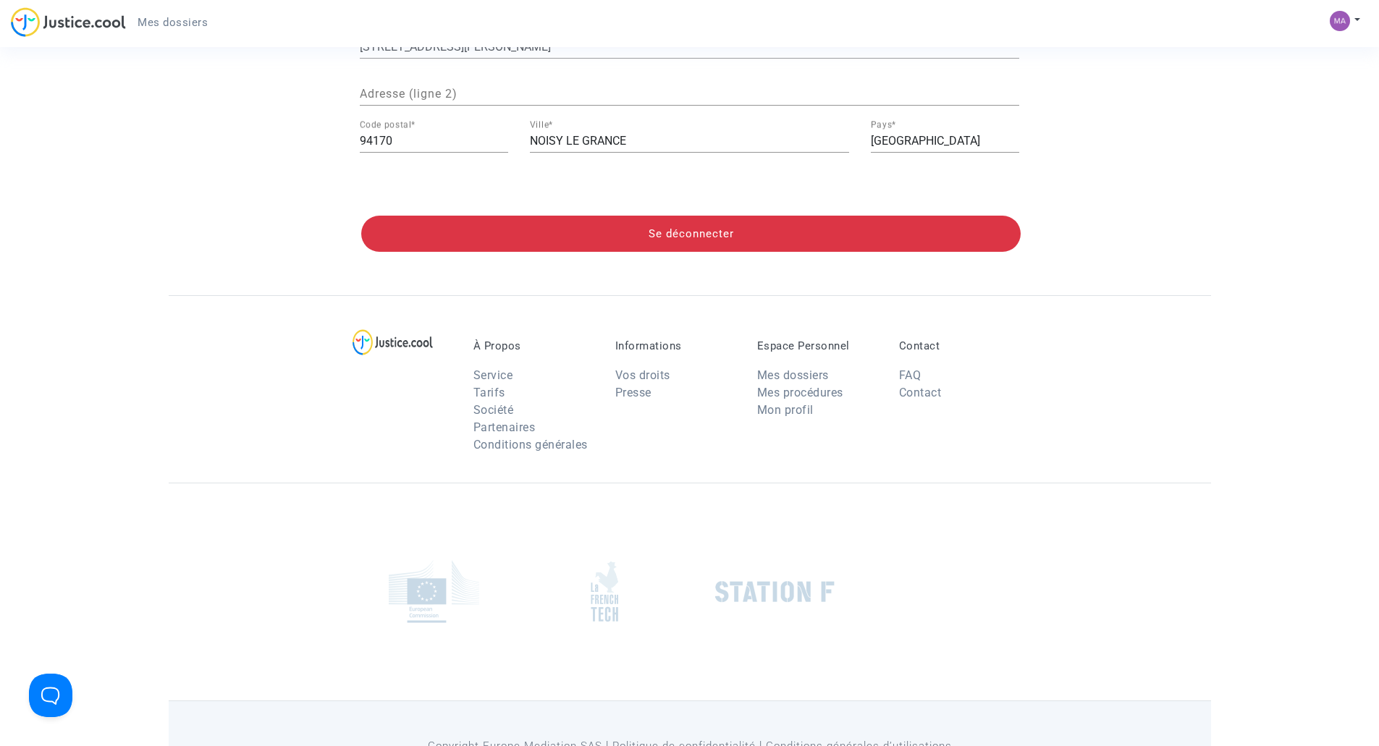
scroll to position [308, 0]
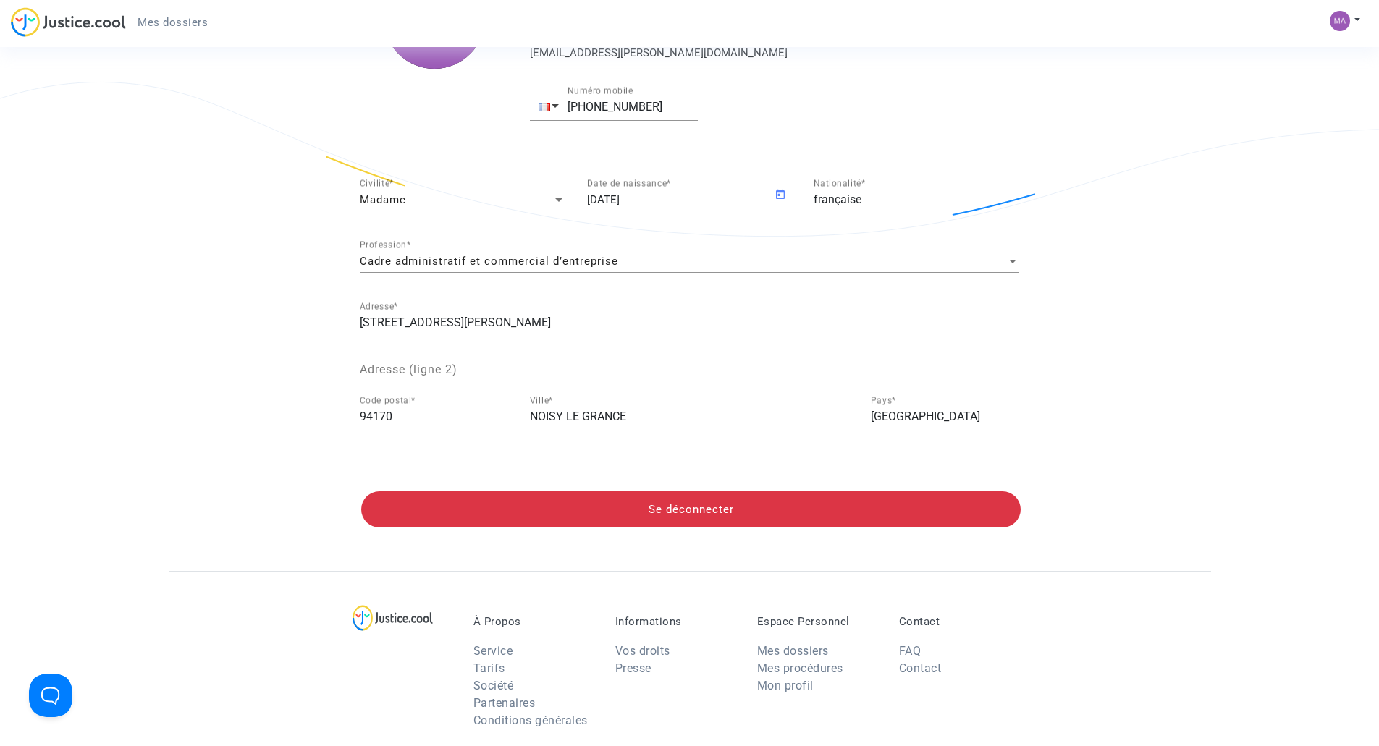
click at [595, 415] on input "NOISY LE GRANCE" at bounding box center [689, 416] width 319 height 13
drag, startPoint x: 641, startPoint y: 414, endPoint x: 639, endPoint y: 431, distance: 17.4
click at [502, 407] on div "94170 Code postal * NOISY LE GRANCE Ville * [GEOGRAPHIC_DATA] Pays *" at bounding box center [689, 420] width 681 height 48
type input "LE [GEOGRAPHIC_DATA]"
click at [710, 357] on div "Adresse (ligne 2)" at bounding box center [689, 365] width 659 height 33
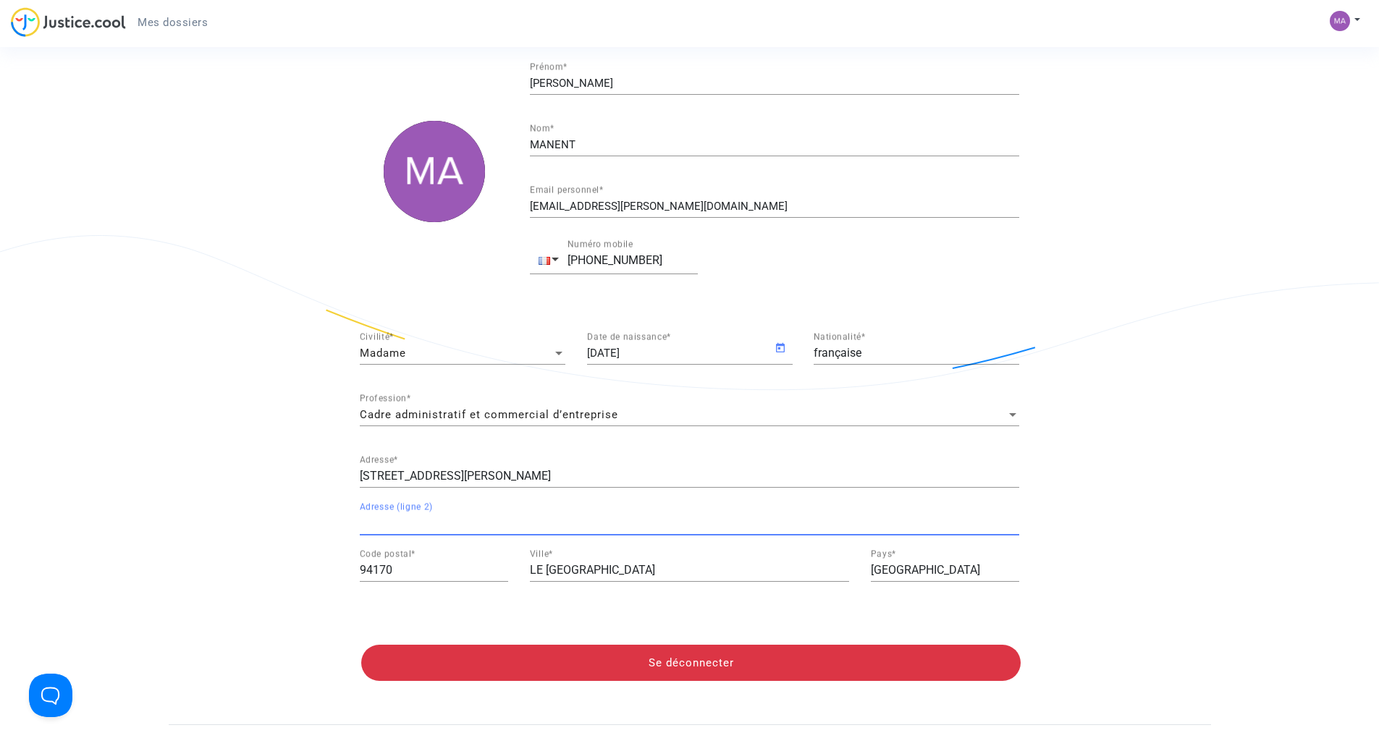
scroll to position [18, 0]
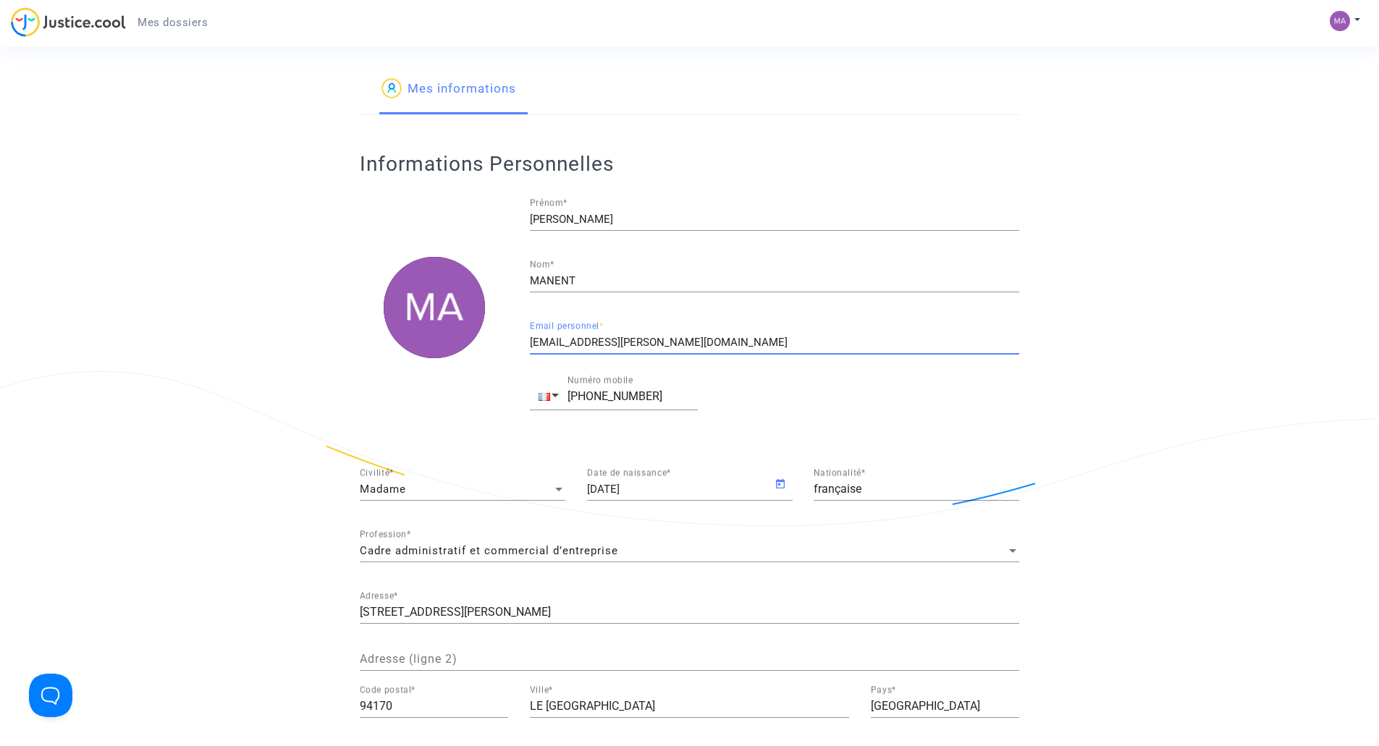
click at [684, 340] on input "[EMAIL_ADDRESS][PERSON_NAME][DOMAIN_NAME]" at bounding box center [774, 343] width 489 height 12
drag, startPoint x: 680, startPoint y: 341, endPoint x: 445, endPoint y: 302, distance: 237.8
click at [396, 295] on div "[PERSON_NAME] * MANENT Nom * [EMAIL_ADDRESS][PERSON_NAME][DOMAIN_NAME] Email pe…" at bounding box center [689, 308] width 681 height 234
click at [820, 283] on input "MANENT" at bounding box center [774, 281] width 489 height 12
click at [536, 218] on input "[PERSON_NAME]" at bounding box center [774, 220] width 489 height 12
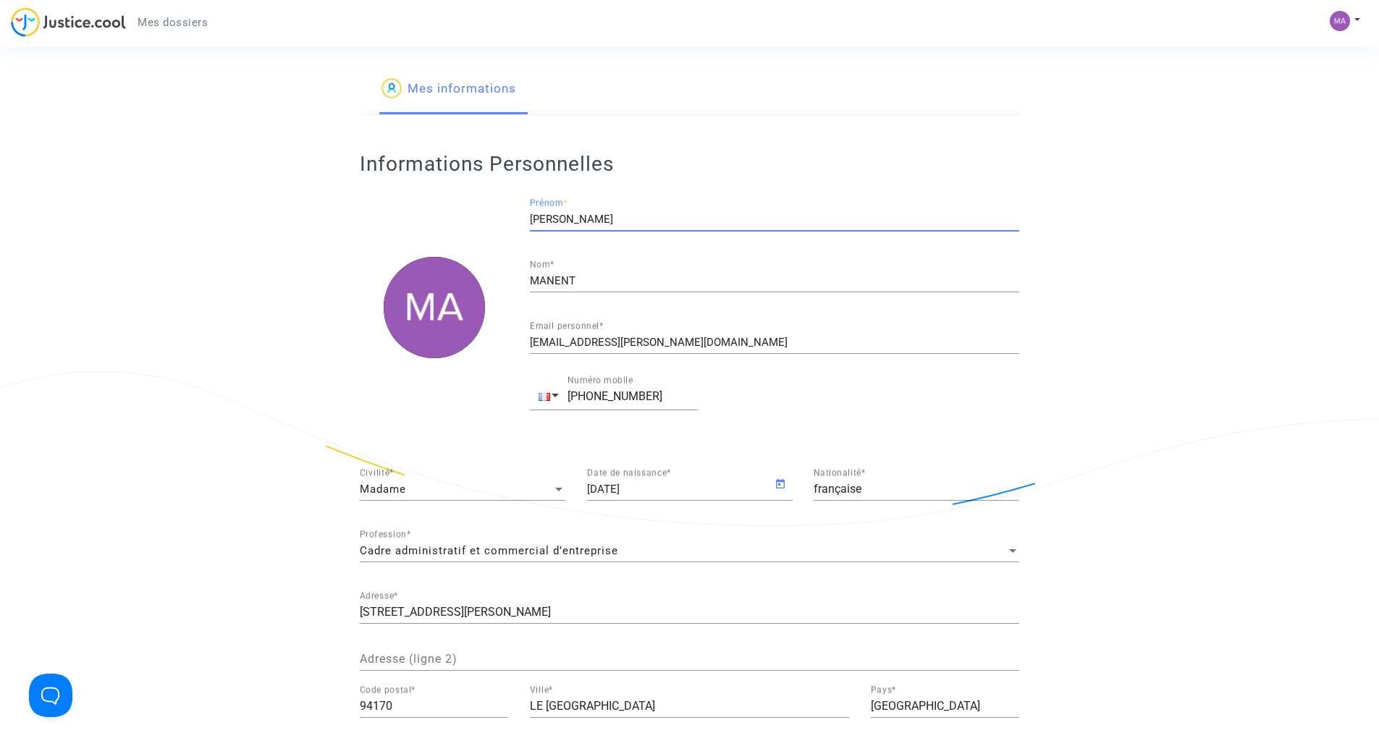
type input "[PERSON_NAME]"
click at [665, 290] on div "MANENT Nom *" at bounding box center [774, 276] width 489 height 33
click at [745, 334] on div "[EMAIL_ADDRESS][PERSON_NAME][DOMAIN_NAME] Email personnel *" at bounding box center [774, 337] width 489 height 33
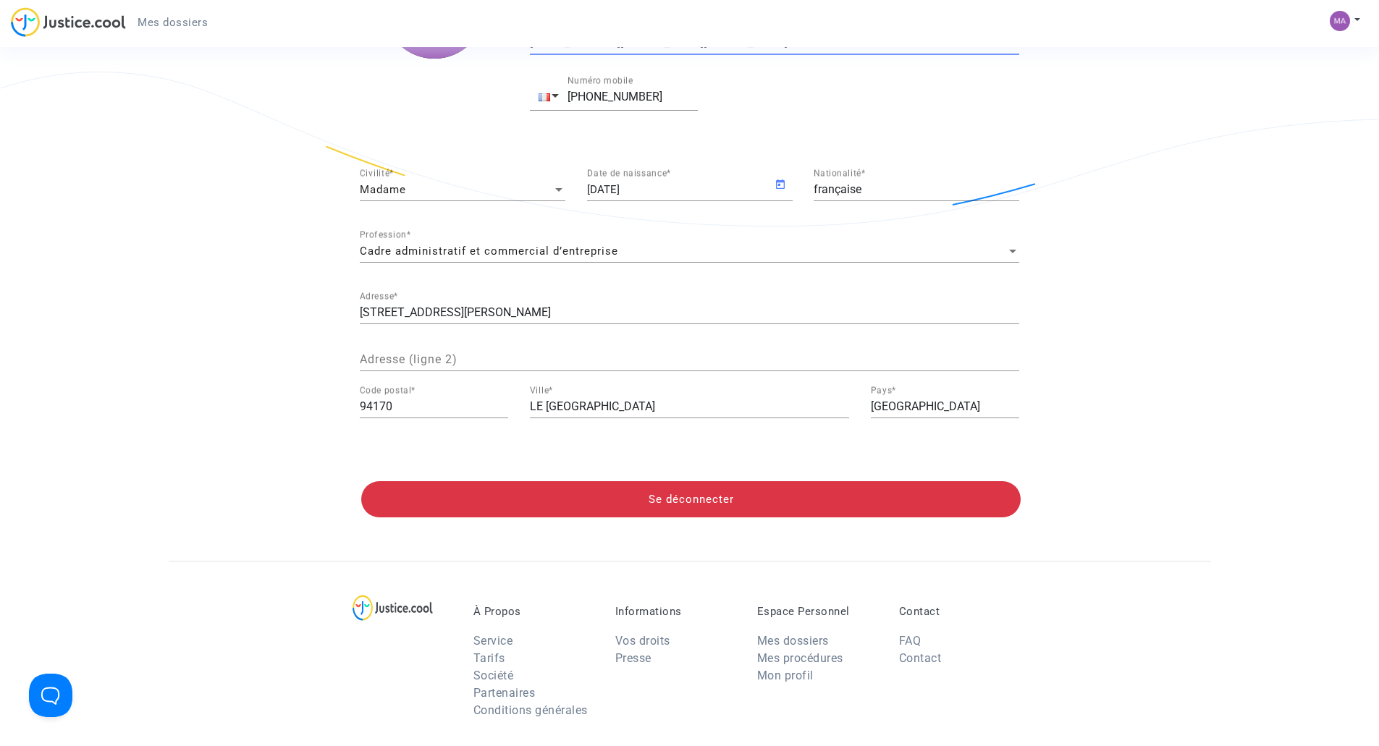
scroll to position [163, 0]
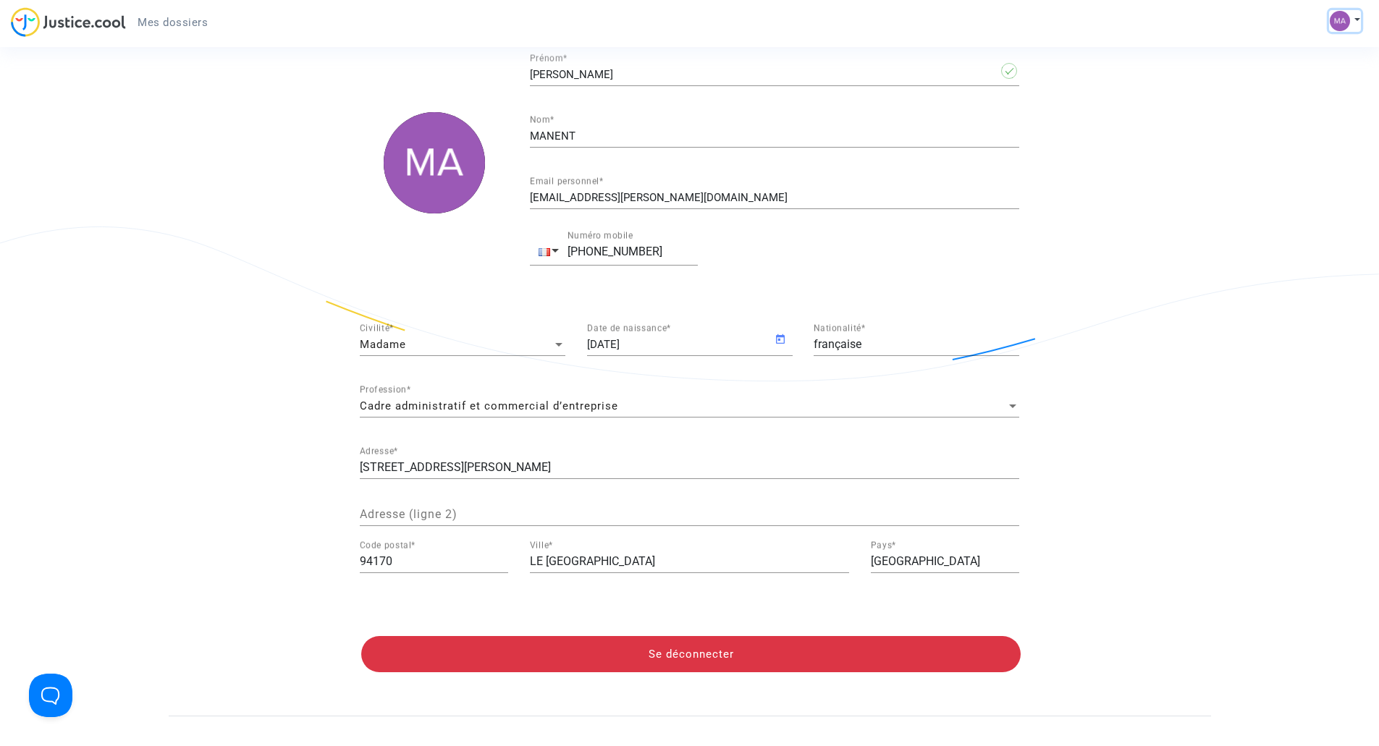
click at [1338, 27] on img at bounding box center [1340, 21] width 20 height 20
click at [1286, 75] on link "Paramètres" at bounding box center [1303, 74] width 114 height 23
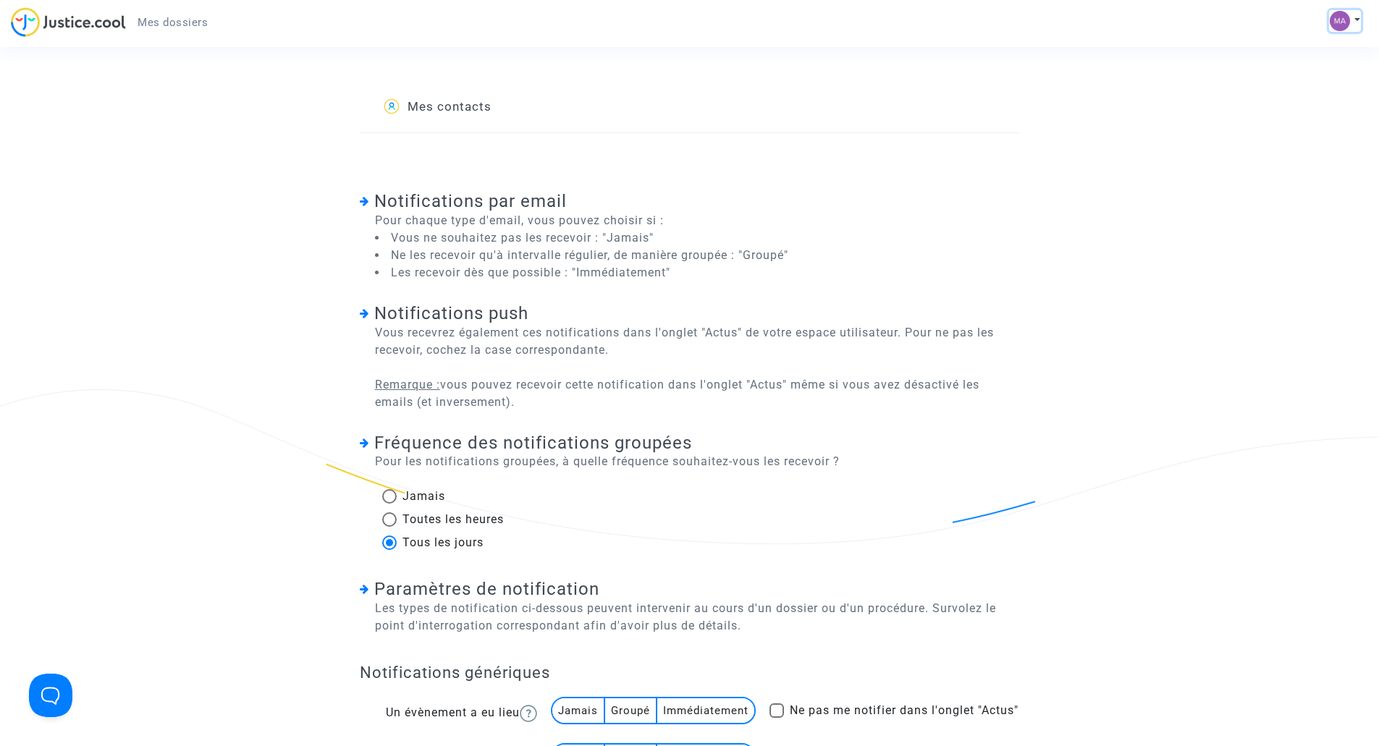
click at [1333, 24] on img at bounding box center [1340, 21] width 20 height 20
click at [1307, 54] on link "Mon profil" at bounding box center [1303, 51] width 114 height 23
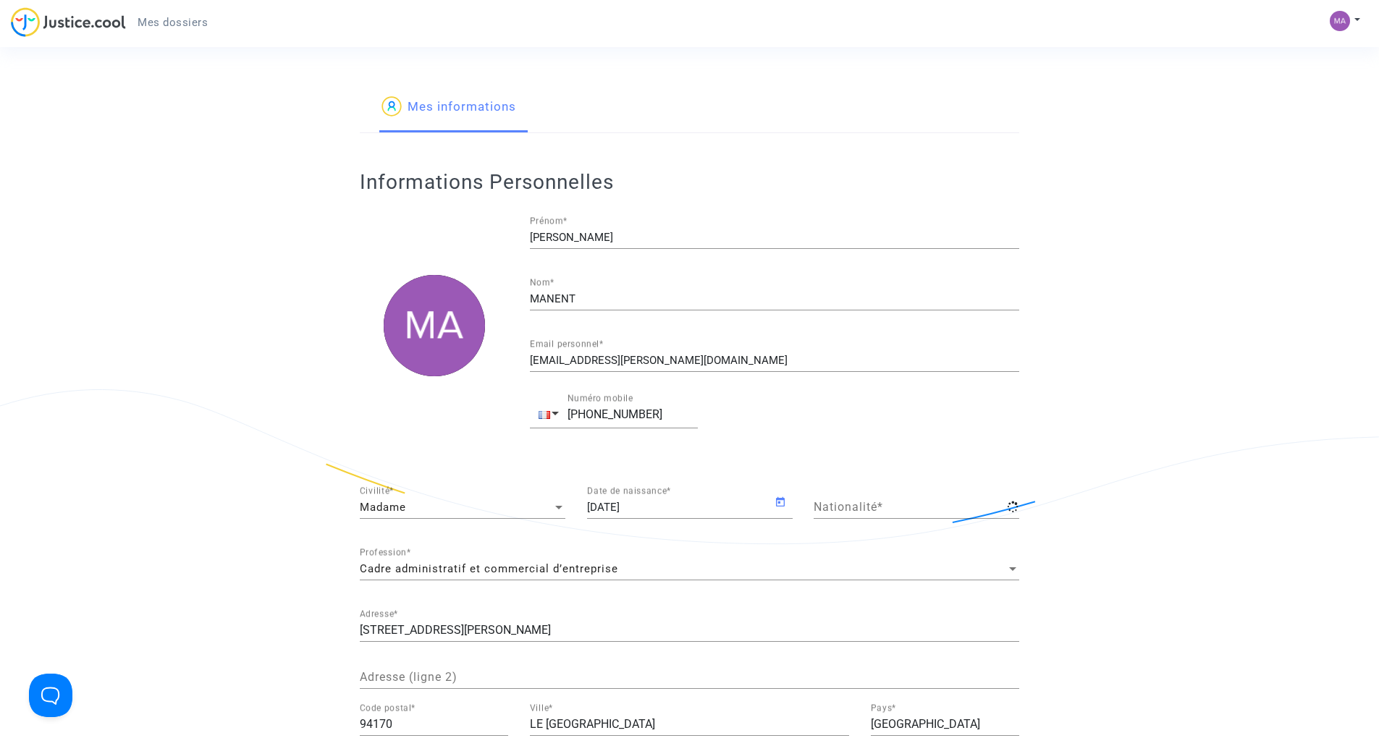
type input "française"
click at [1355, 22] on button at bounding box center [1345, 21] width 32 height 22
click at [1307, 96] on link "Déconnexion" at bounding box center [1303, 97] width 114 height 23
